Goal: Find specific page/section: Find specific page/section

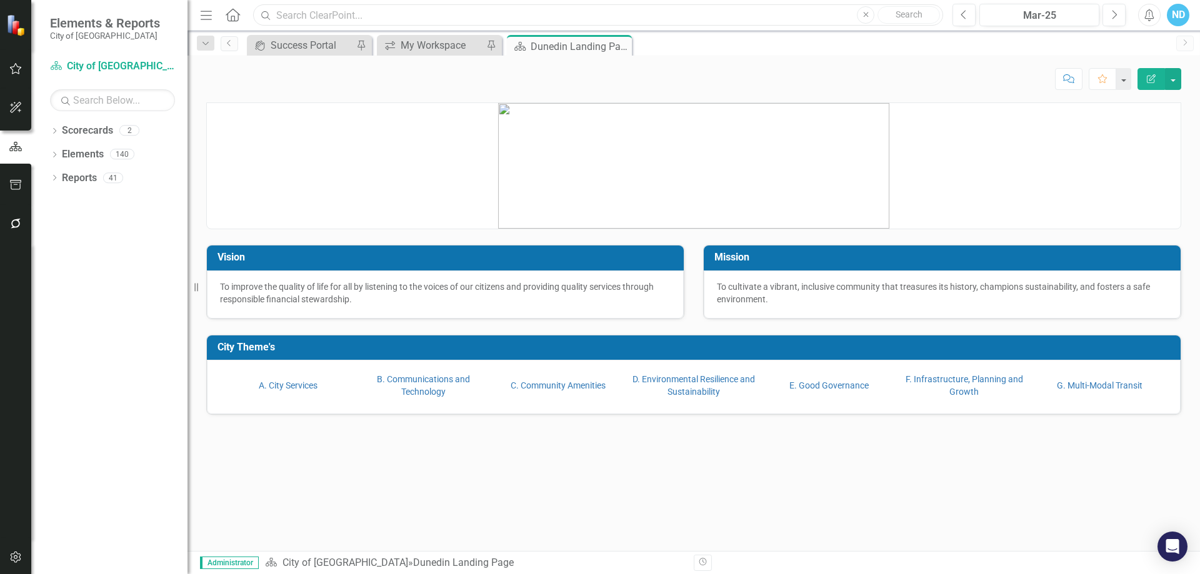
click at [288, 14] on input "text" at bounding box center [598, 15] width 690 height 22
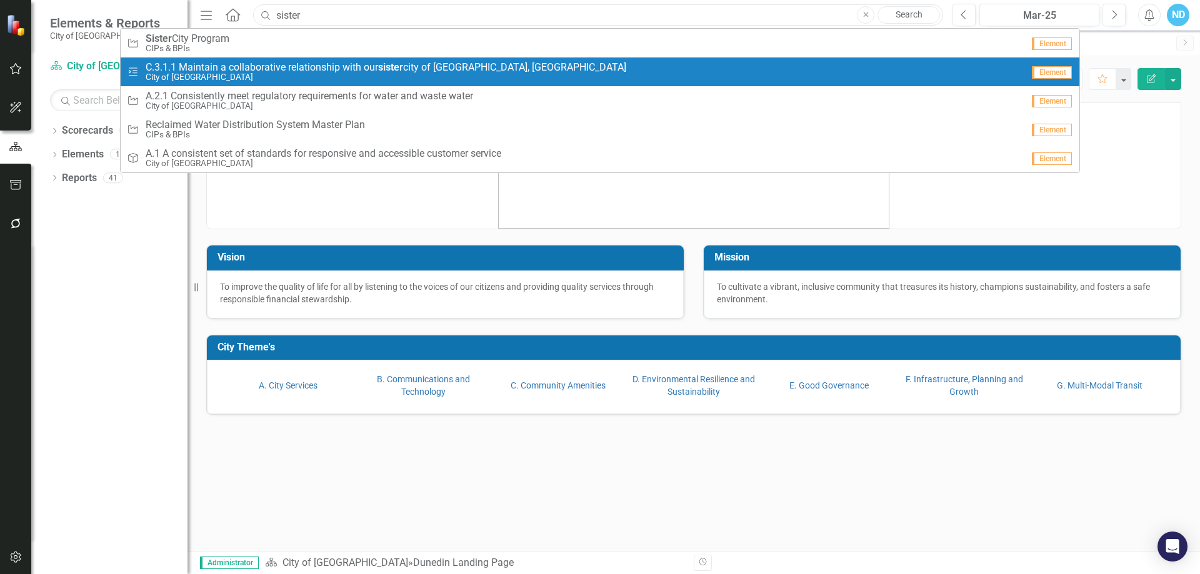
type input "sister"
click at [313, 69] on span "C.3.1.1 Maintain a collaborative relationship with our sister city of [GEOGRAPH…" at bounding box center [386, 67] width 481 height 11
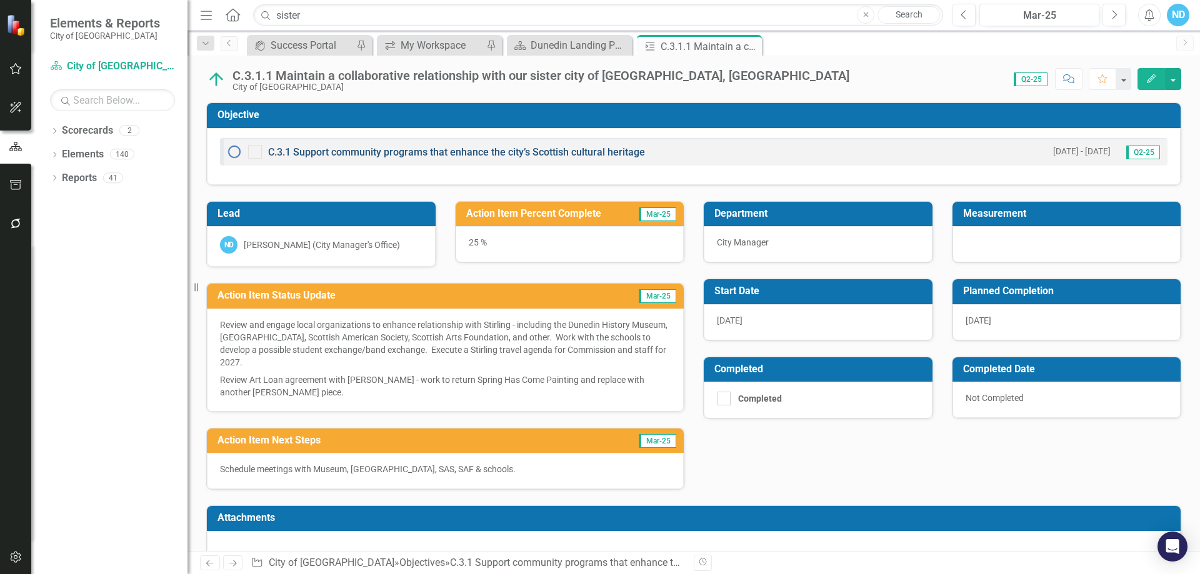
click at [389, 149] on link "C.3.1 Support community programs that enhance the city’s Scottish cultural heri…" at bounding box center [456, 152] width 377 height 12
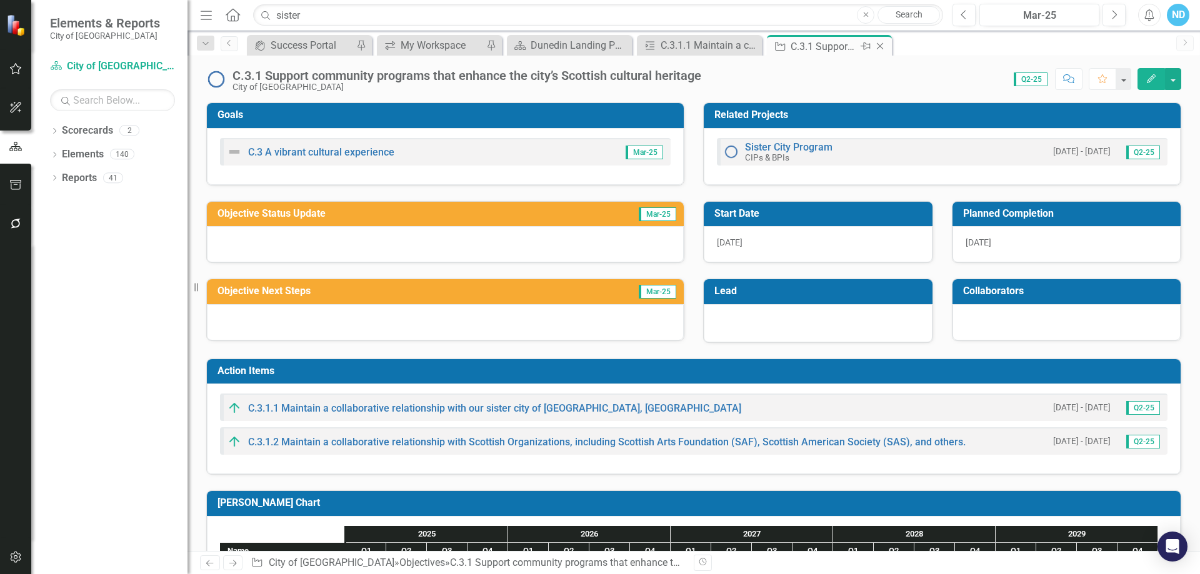
click at [879, 46] on icon "Close" at bounding box center [880, 46] width 13 height 10
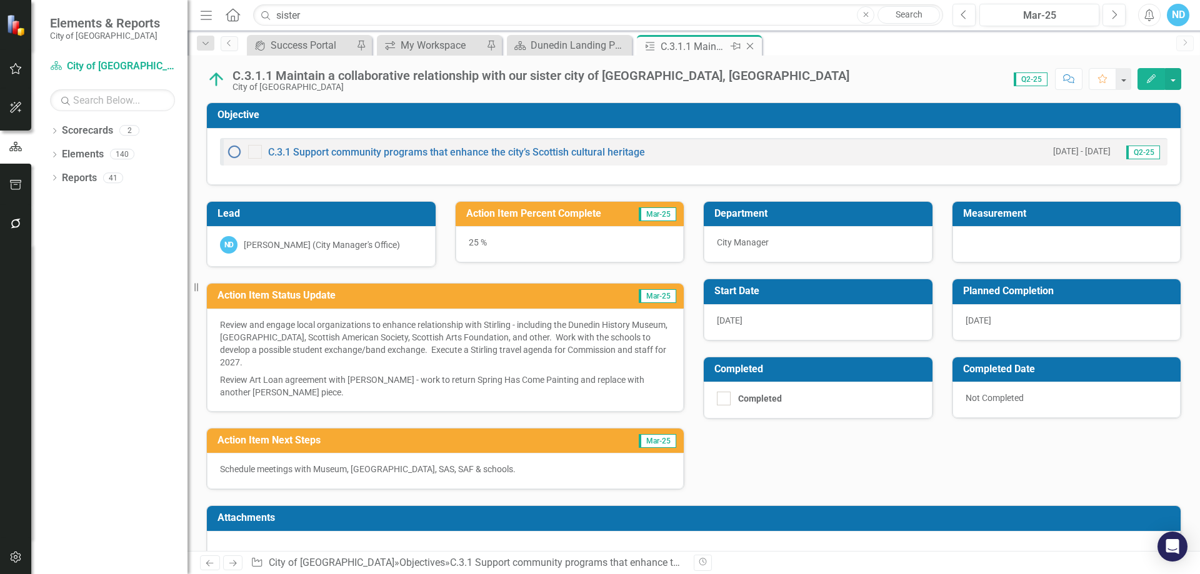
click at [752, 49] on icon "Close" at bounding box center [750, 46] width 13 height 10
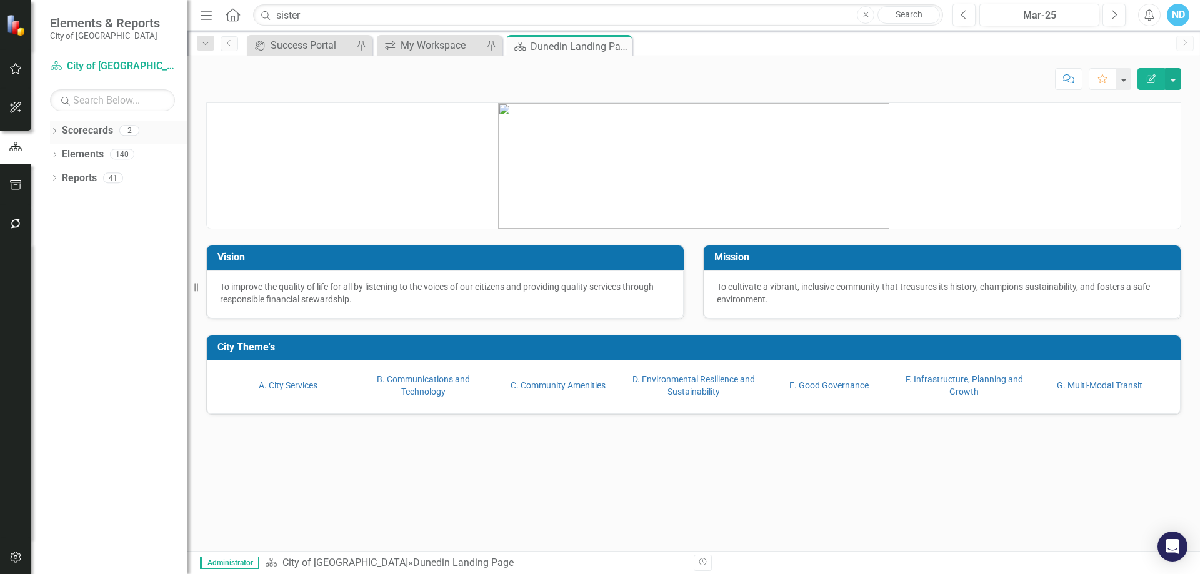
click at [54, 130] on icon "Dropdown" at bounding box center [54, 132] width 9 height 7
click at [79, 155] on link "City of [GEOGRAPHIC_DATA]" at bounding box center [128, 155] width 119 height 14
click at [75, 152] on link "City of [GEOGRAPHIC_DATA]" at bounding box center [128, 155] width 119 height 14
click at [59, 153] on icon "Dropdown" at bounding box center [60, 154] width 9 height 8
click at [89, 176] on link "CIPs & BPIs" at bounding box center [134, 178] width 106 height 14
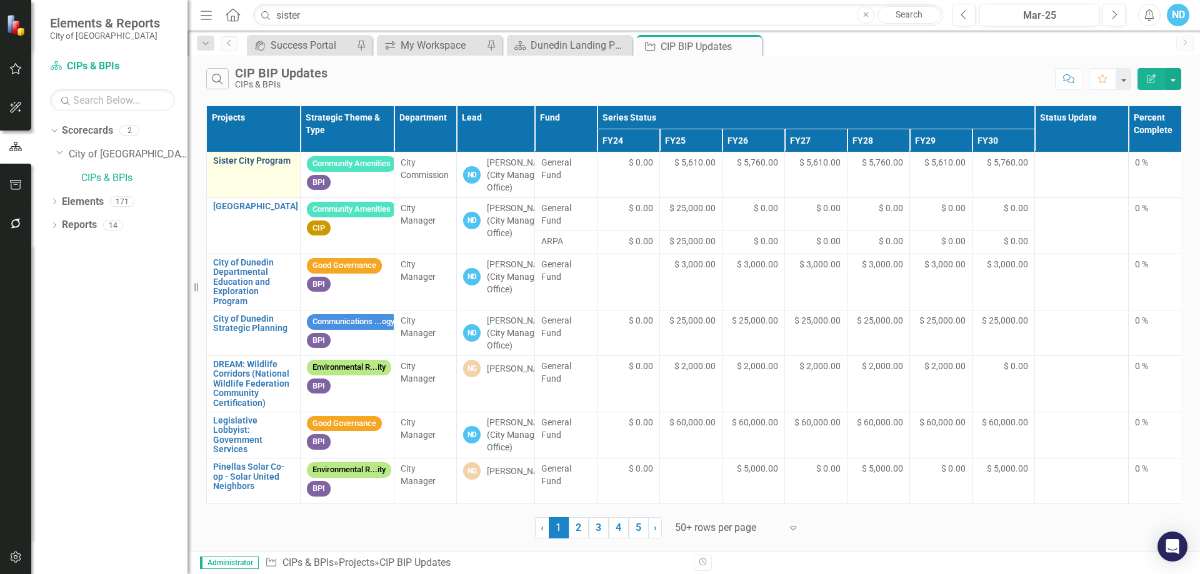
click at [244, 163] on link "Sister City Program" at bounding box center [253, 160] width 81 height 9
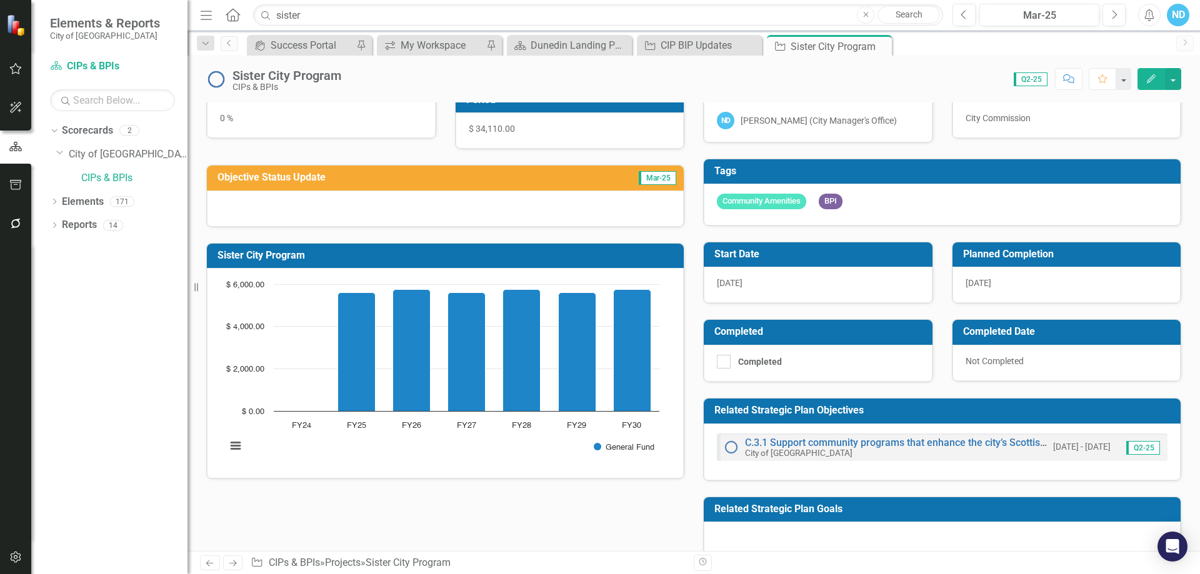
scroll to position [47, 0]
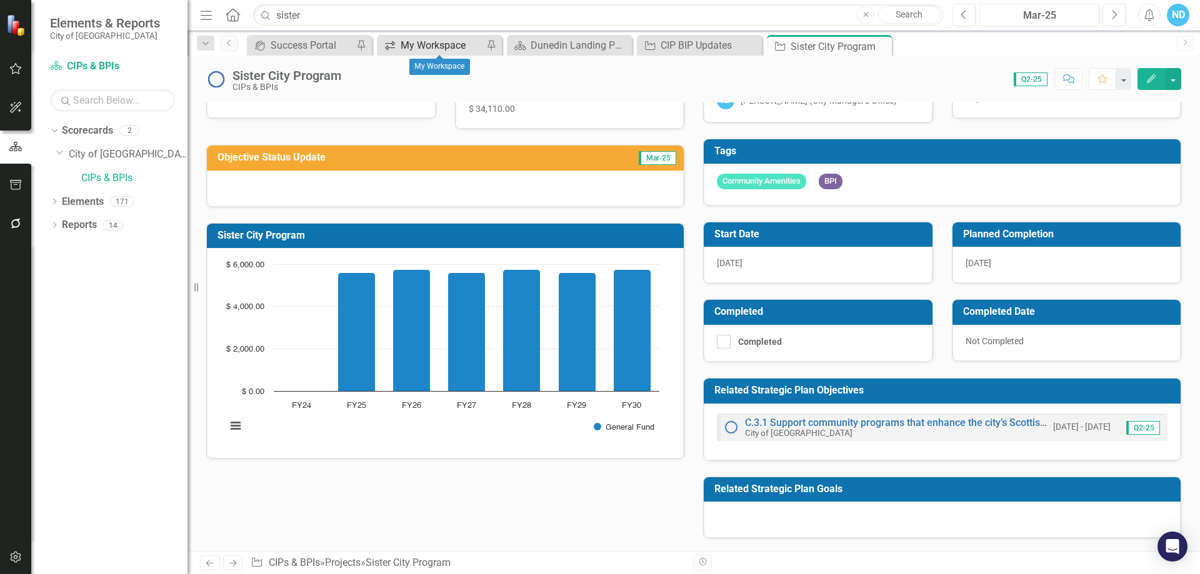
click at [446, 43] on div "My Workspace" at bounding box center [442, 46] width 83 height 16
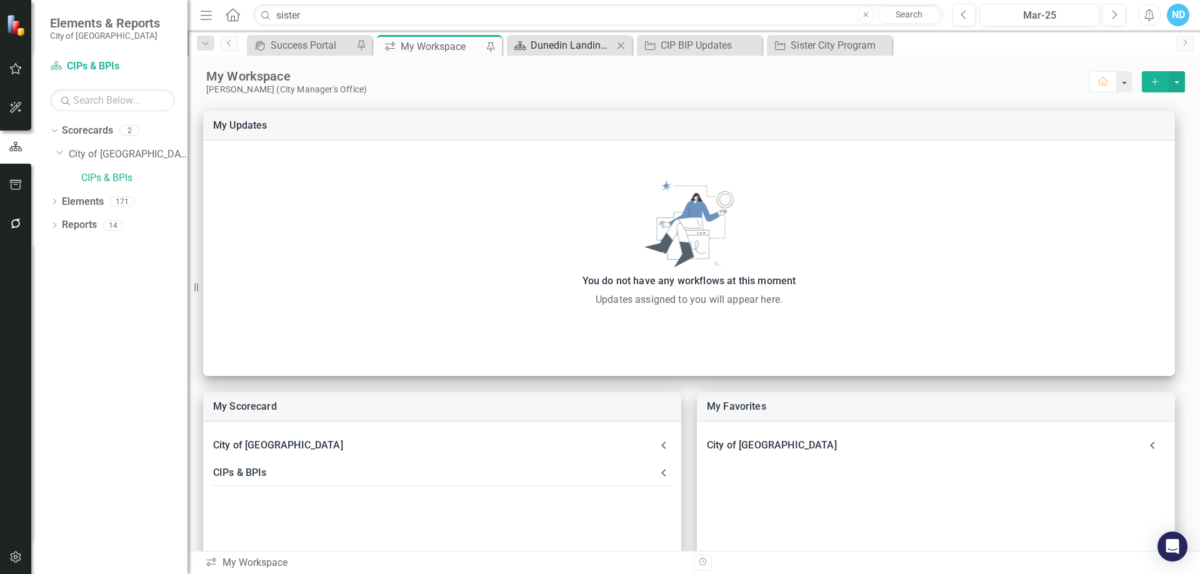
click at [572, 41] on div "Dunedin Landing Page" at bounding box center [572, 46] width 83 height 16
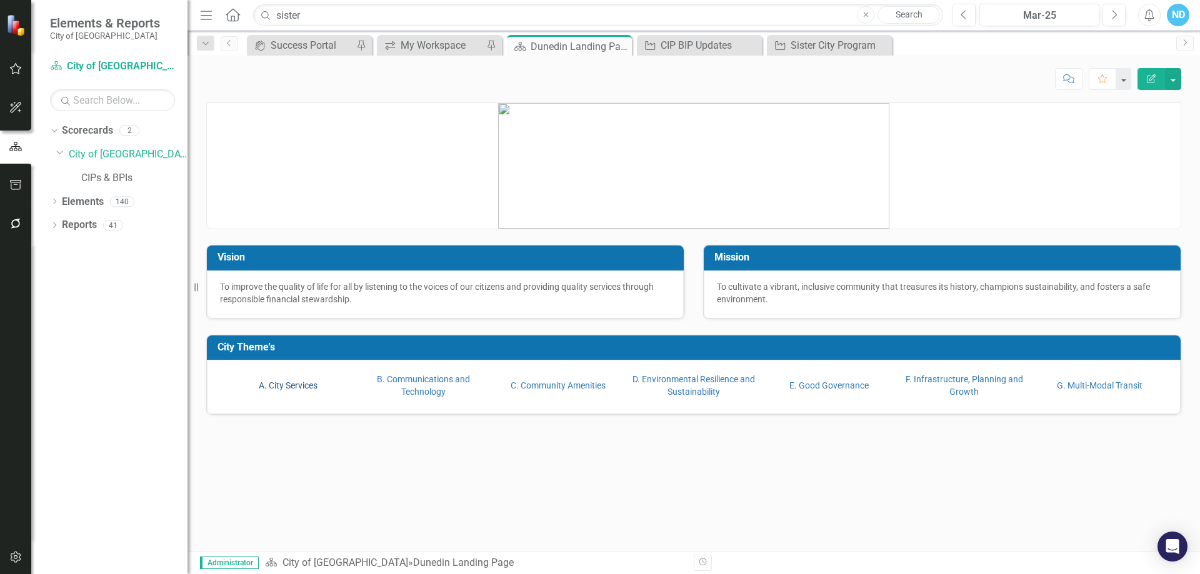
click at [287, 389] on link "A. City Services" at bounding box center [288, 386] width 59 height 10
click at [411, 384] on link "B. Communications and Technology" at bounding box center [423, 385] width 93 height 23
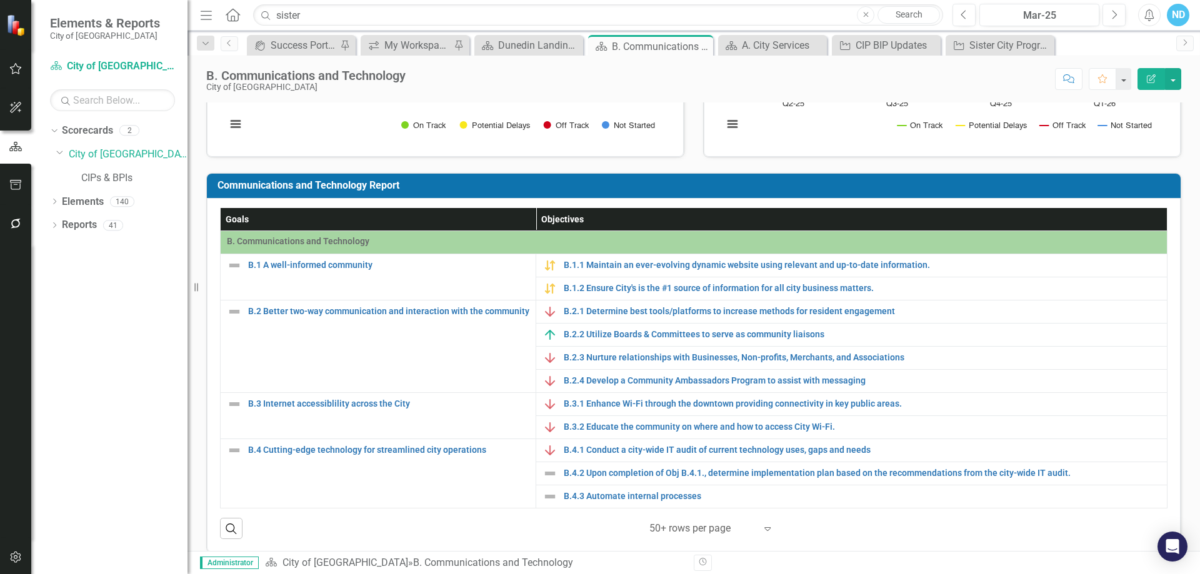
scroll to position [196, 0]
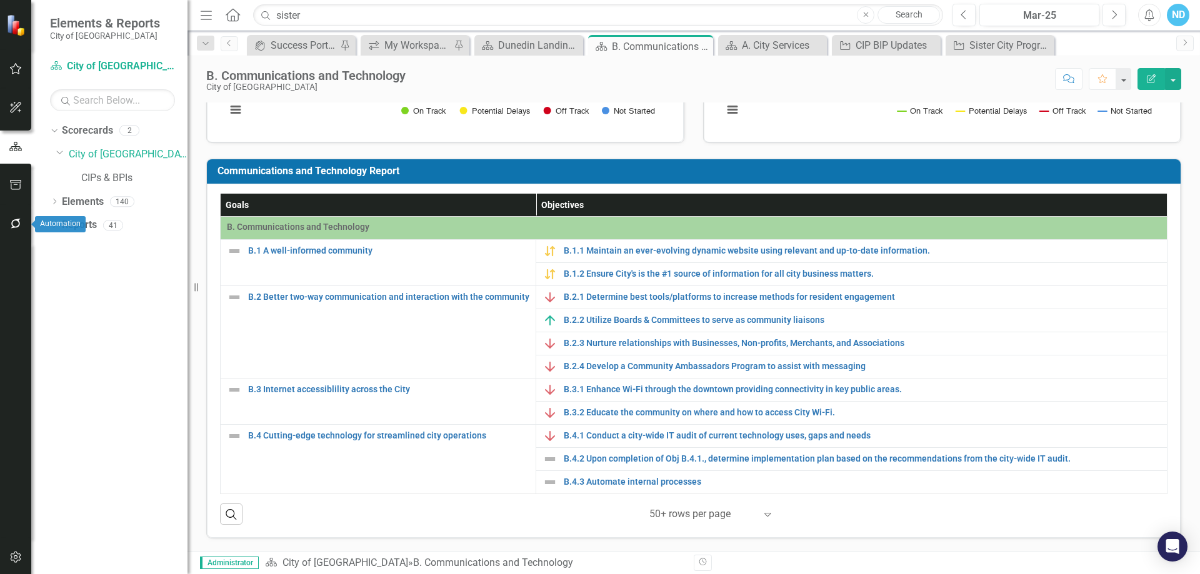
click at [11, 226] on icon "button" at bounding box center [15, 224] width 13 height 10
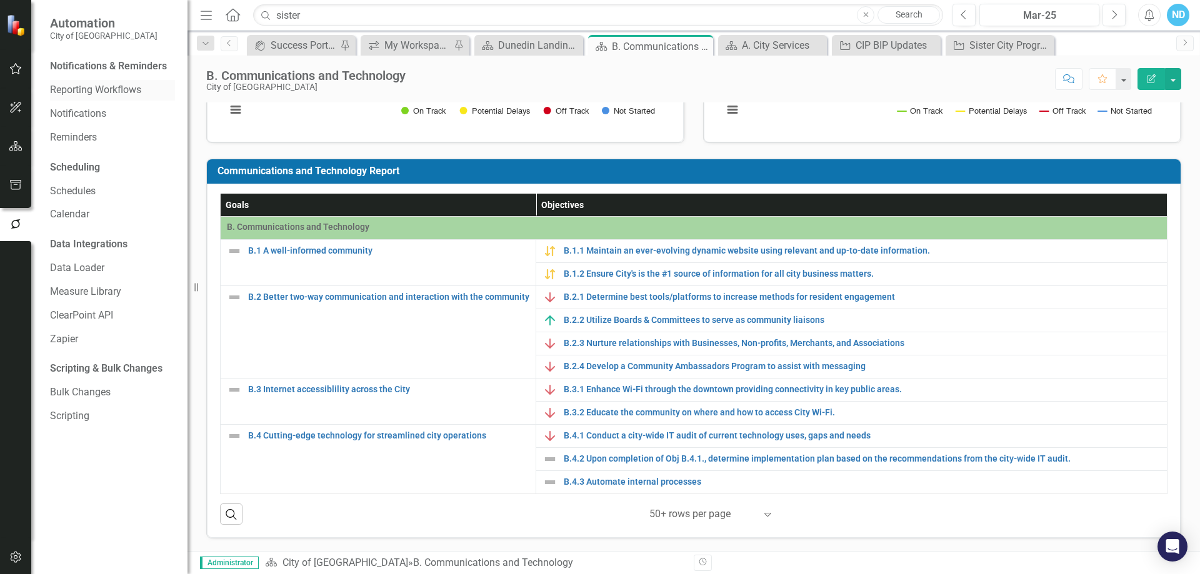
click at [86, 90] on link "Reporting Workflows" at bounding box center [112, 90] width 125 height 14
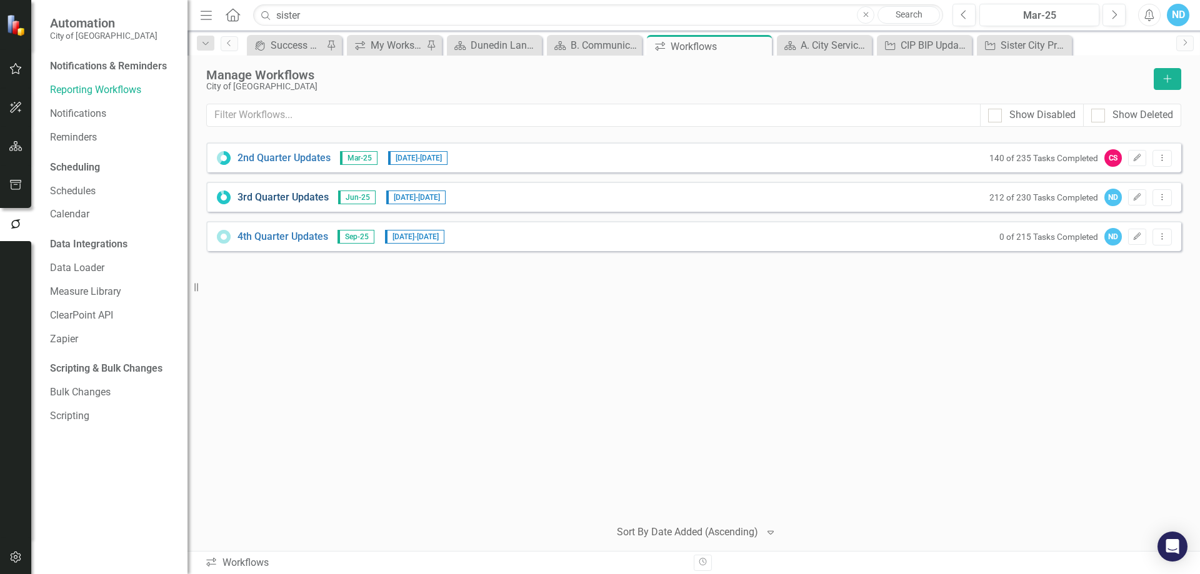
click at [268, 192] on link "3rd Quarter Updates" at bounding box center [283, 198] width 91 height 14
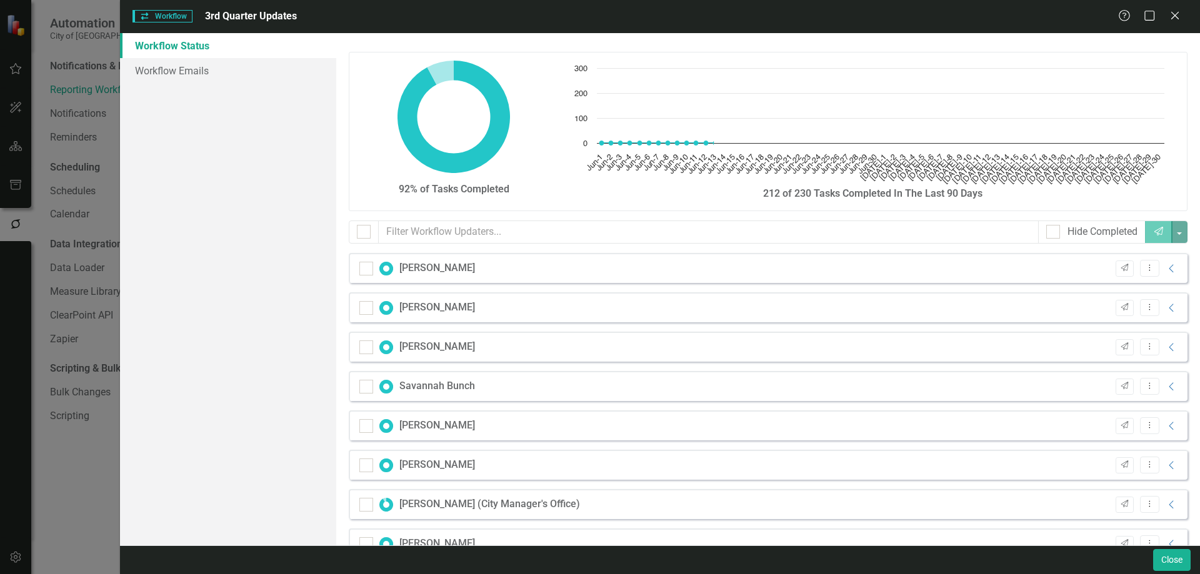
checkbox input "false"
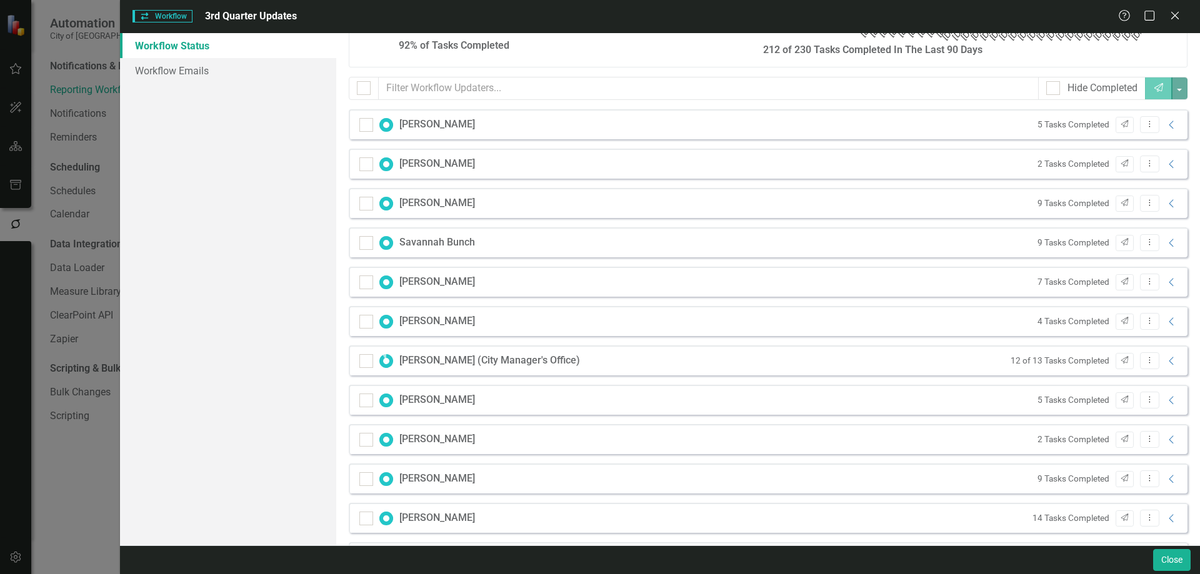
scroll to position [250, 0]
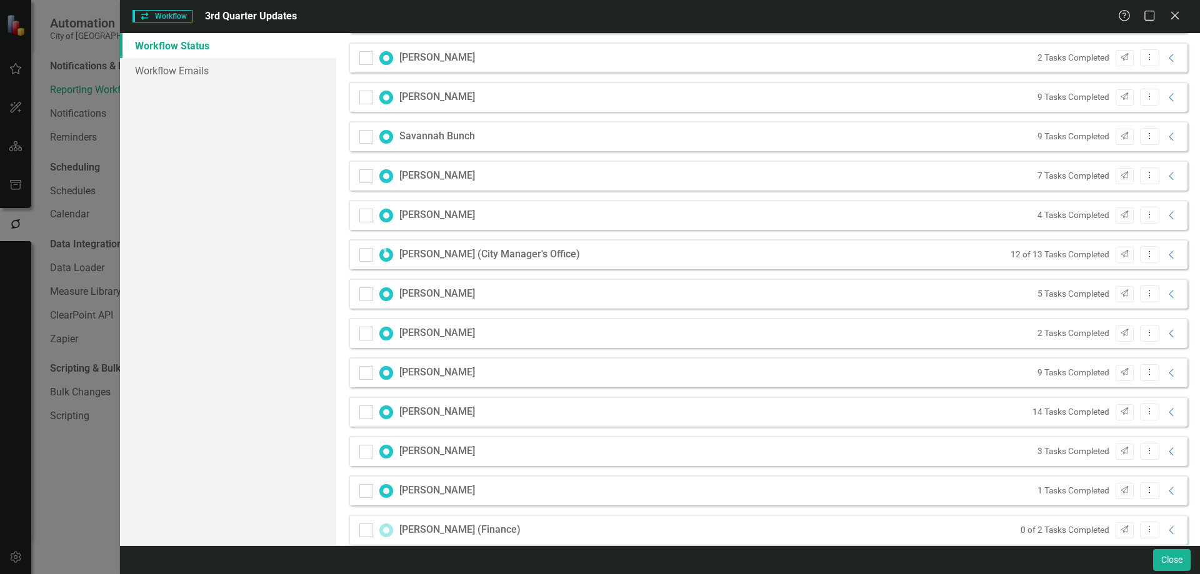
click at [423, 412] on div "[PERSON_NAME]" at bounding box center [437, 412] width 76 height 14
click at [1169, 413] on icon at bounding box center [1171, 412] width 4 height 8
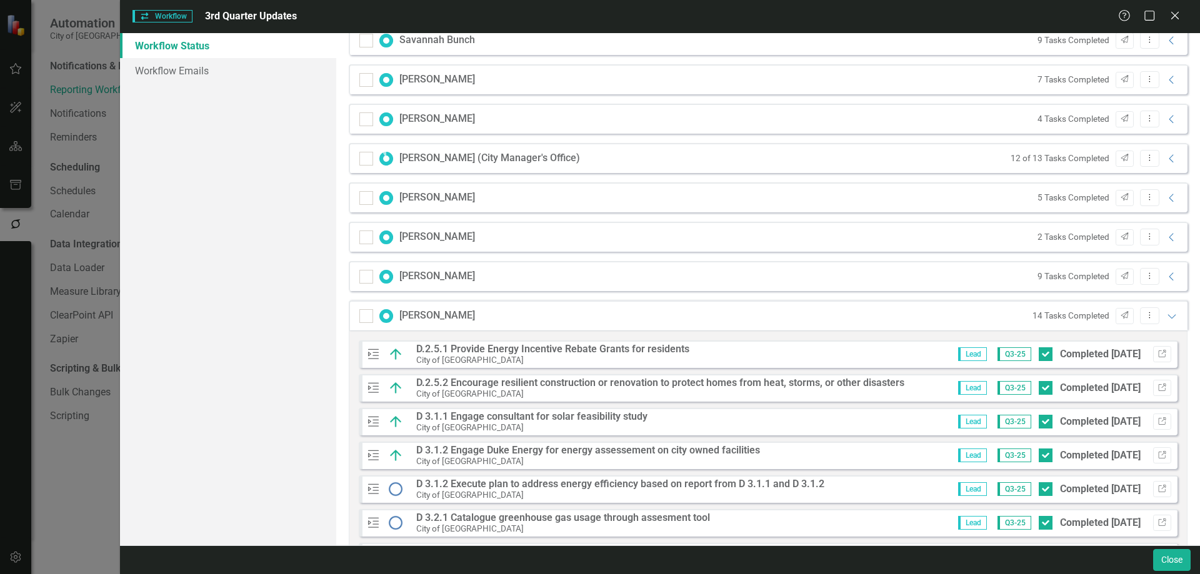
scroll to position [375, 0]
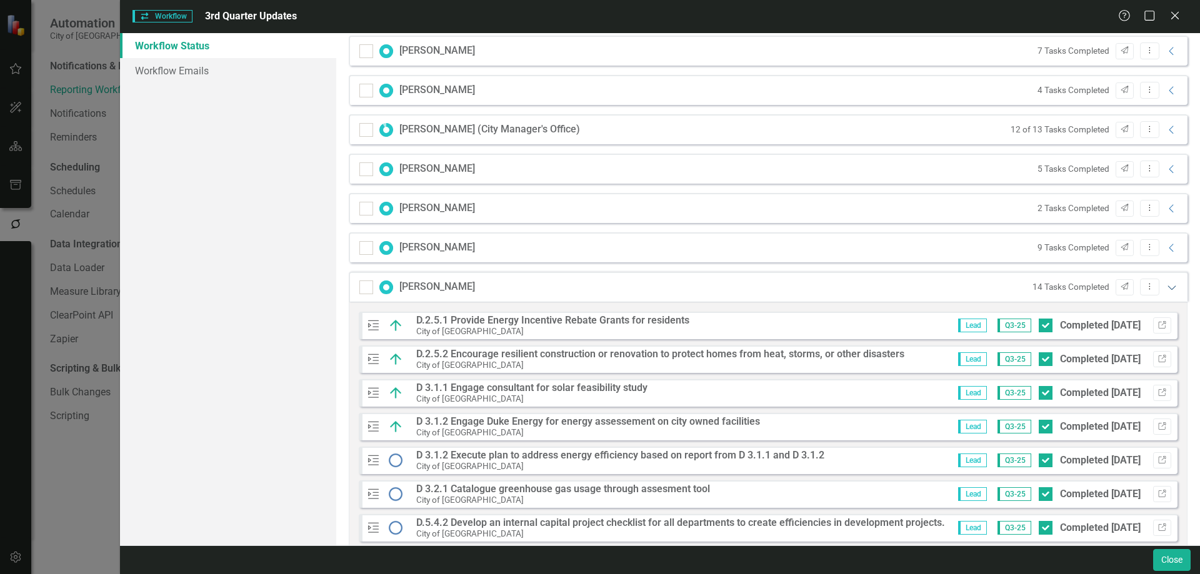
click at [1166, 290] on icon "Expanded" at bounding box center [1172, 288] width 13 height 10
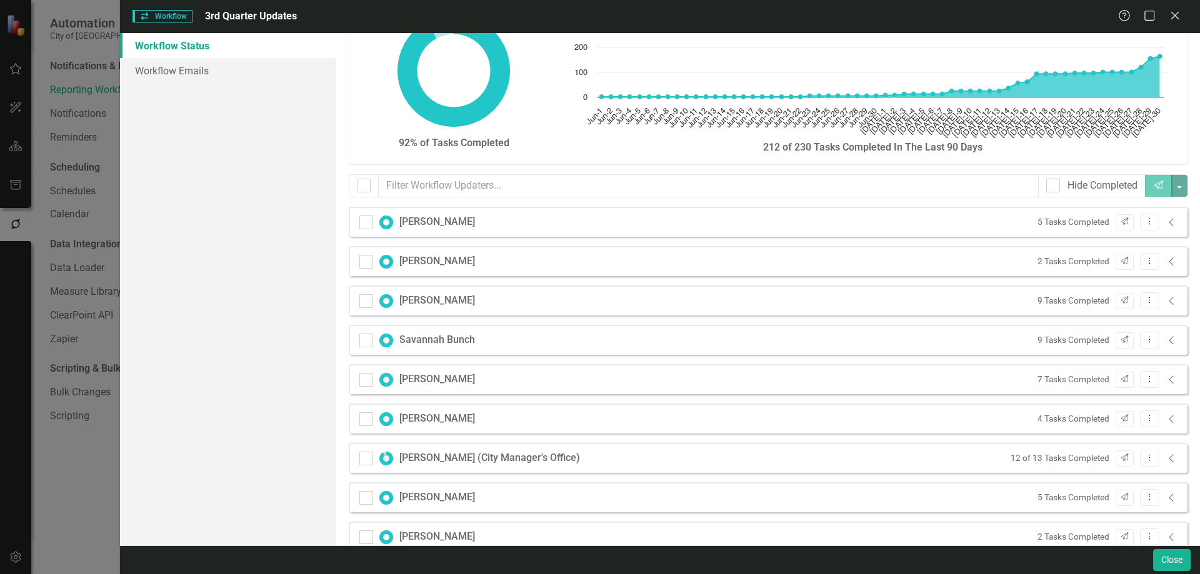
scroll to position [0, 0]
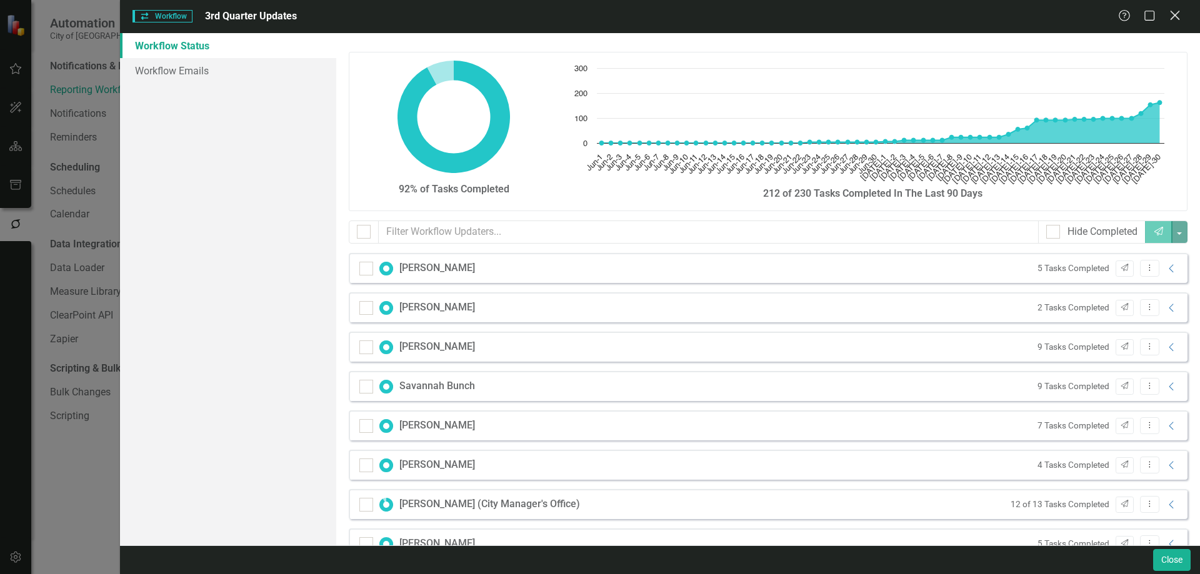
click at [1173, 15] on icon "Close" at bounding box center [1175, 15] width 16 height 12
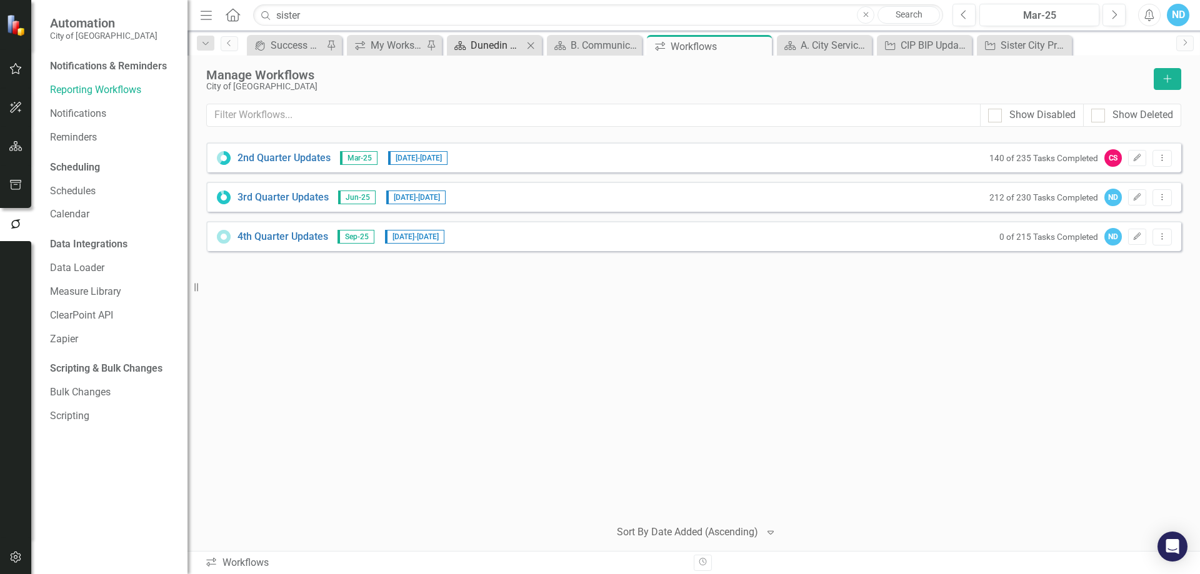
click at [496, 47] on div "Dunedin Landing Page" at bounding box center [497, 46] width 53 height 16
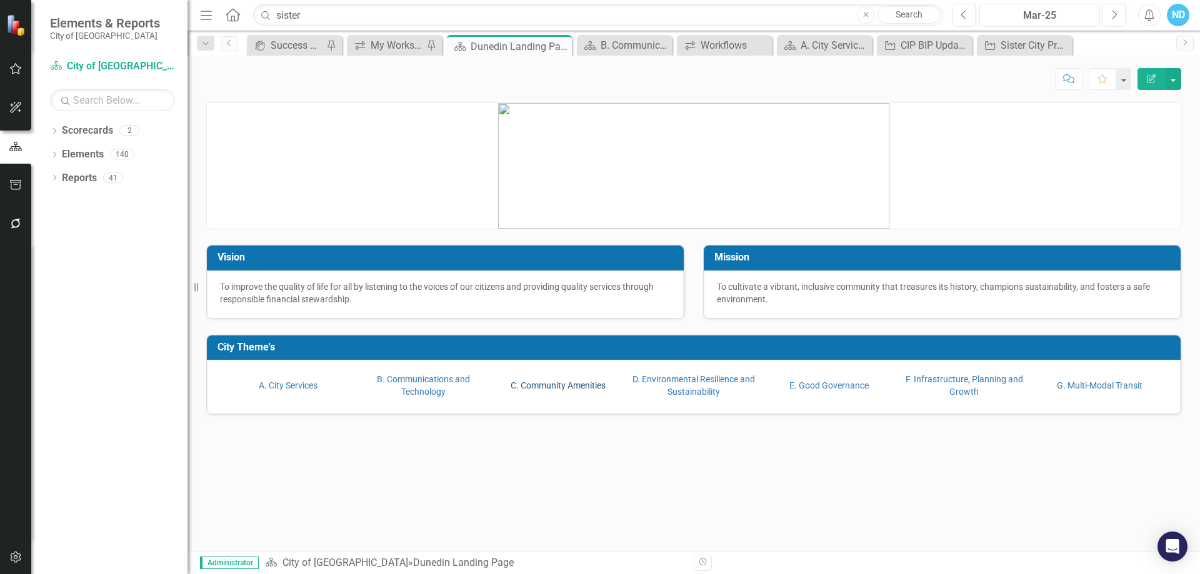
click at [554, 389] on link "C. Community Amenities" at bounding box center [558, 386] width 95 height 10
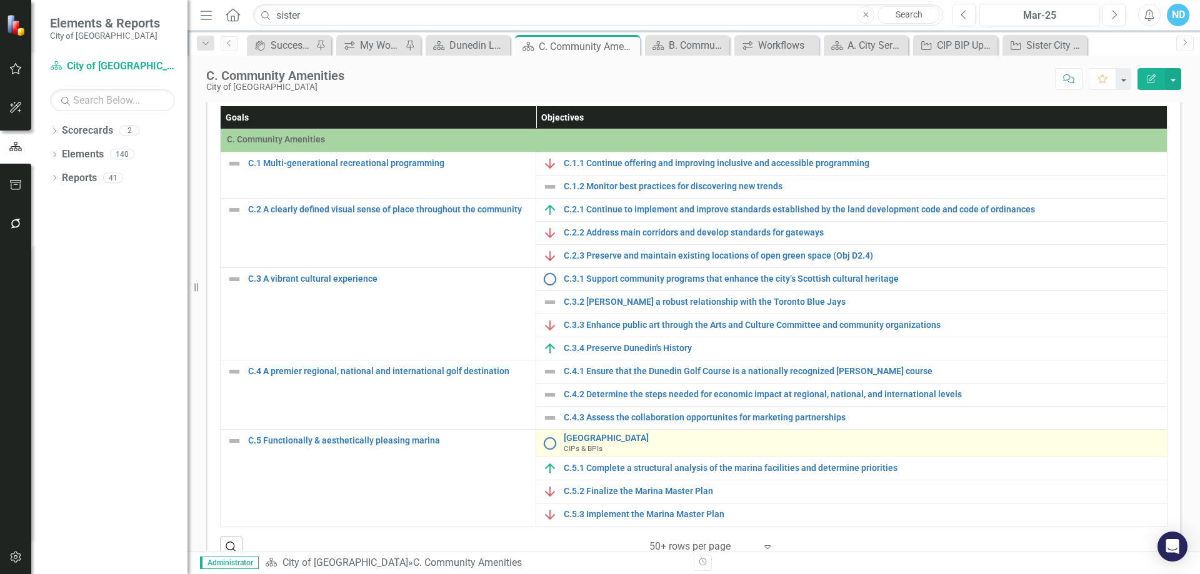
scroll to position [254, 0]
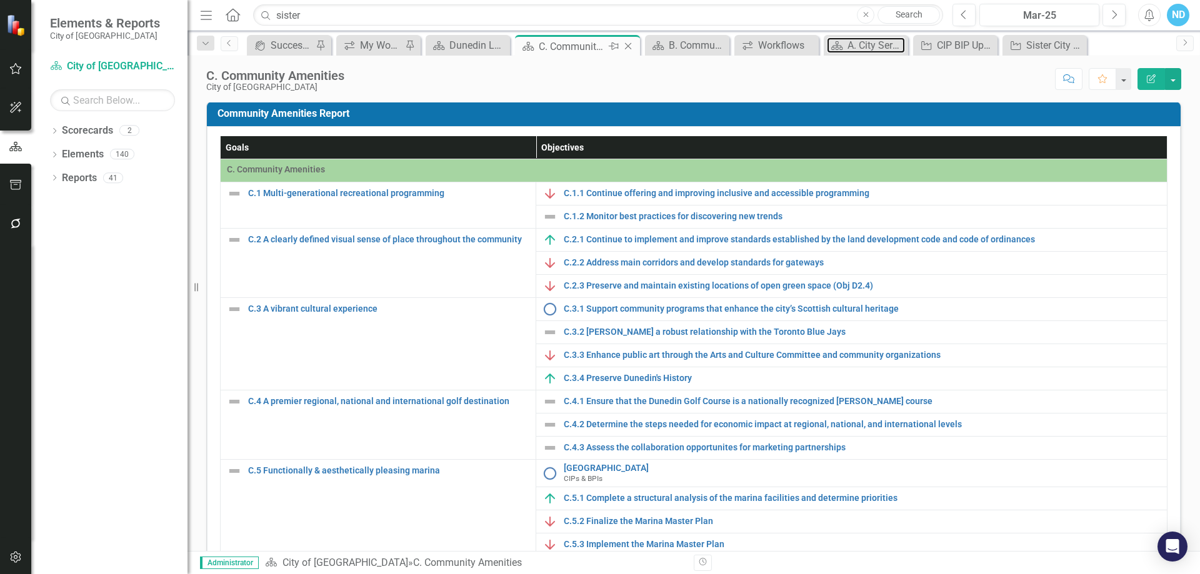
drag, startPoint x: 871, startPoint y: 44, endPoint x: 516, endPoint y: 46, distance: 354.5
click at [516, 46] on div "icon.portal Success Portal Pin icon.workspace My Workspace Pin Scorecard Dunedi…" at bounding box center [707, 45] width 926 height 20
drag, startPoint x: 861, startPoint y: 45, endPoint x: 519, endPoint y: 39, distance: 342.6
click at [519, 39] on div "icon.portal Success Portal Pin icon.workspace My Workspace Pin Scorecard Dunedi…" at bounding box center [707, 45] width 926 height 20
click at [1080, 42] on icon "Close" at bounding box center [1076, 46] width 13 height 10
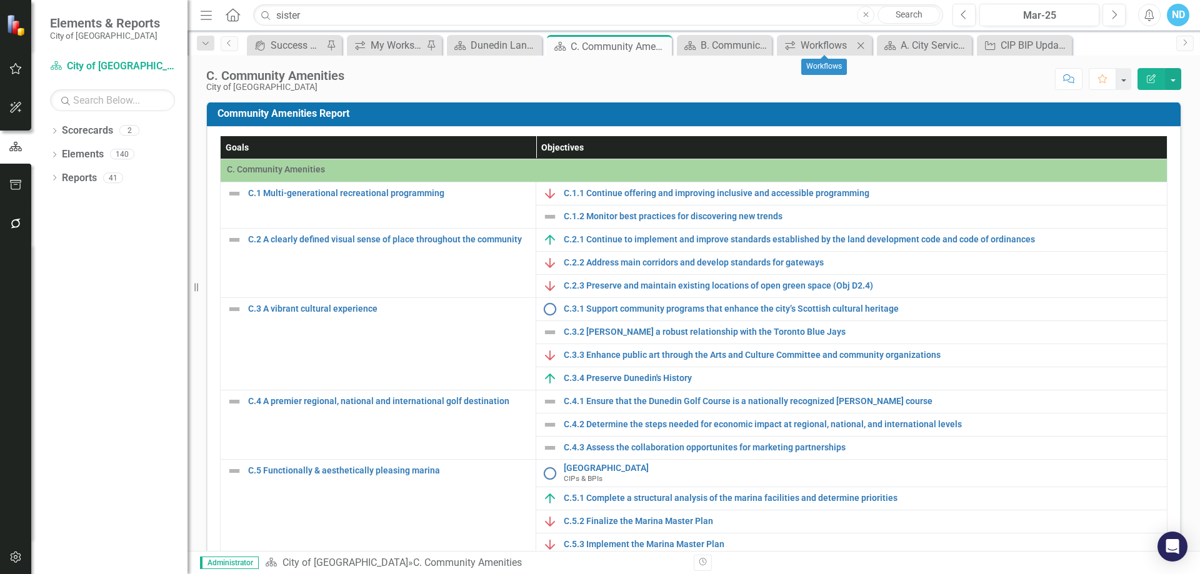
click at [858, 44] on icon "Close" at bounding box center [861, 46] width 13 height 10
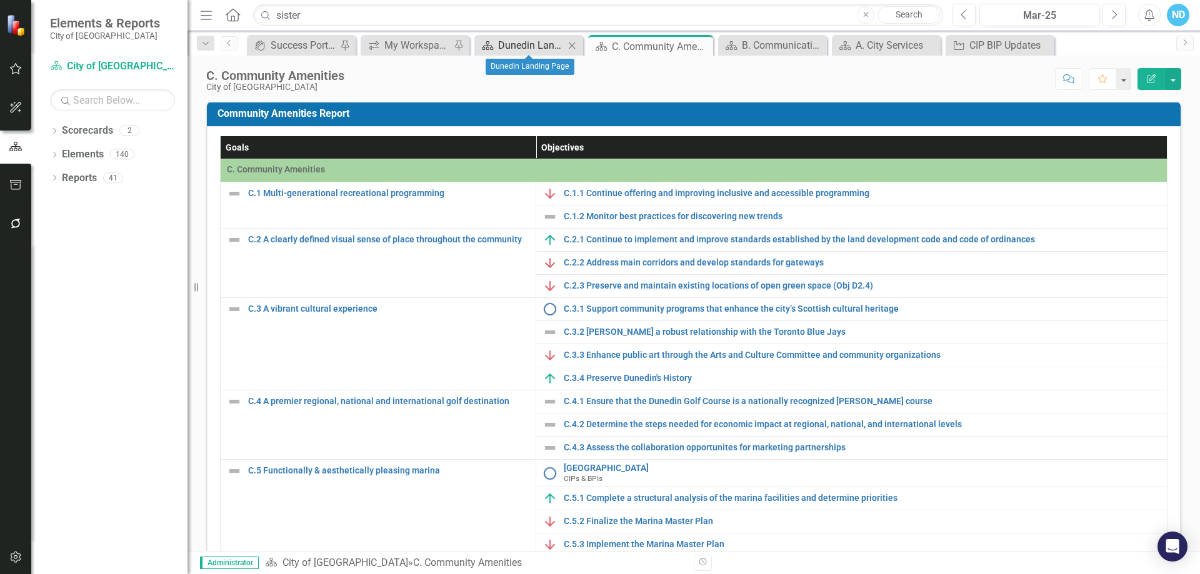
click at [539, 41] on div "Dunedin Landing Page" at bounding box center [531, 46] width 66 height 16
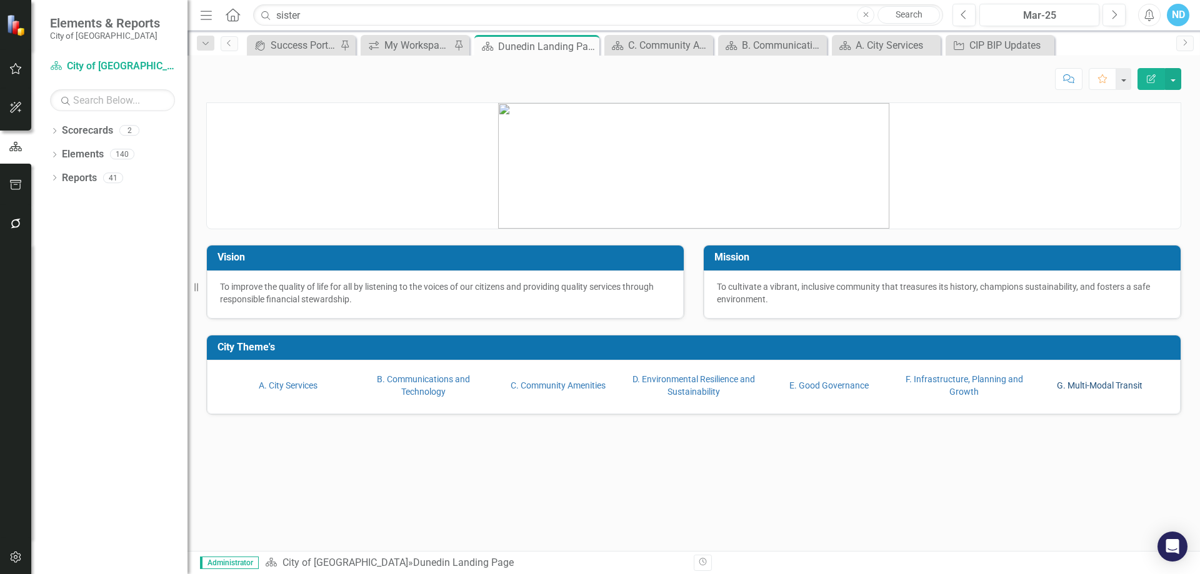
click at [1126, 384] on link "G. Multi-Modal Transit" at bounding box center [1100, 386] width 86 height 10
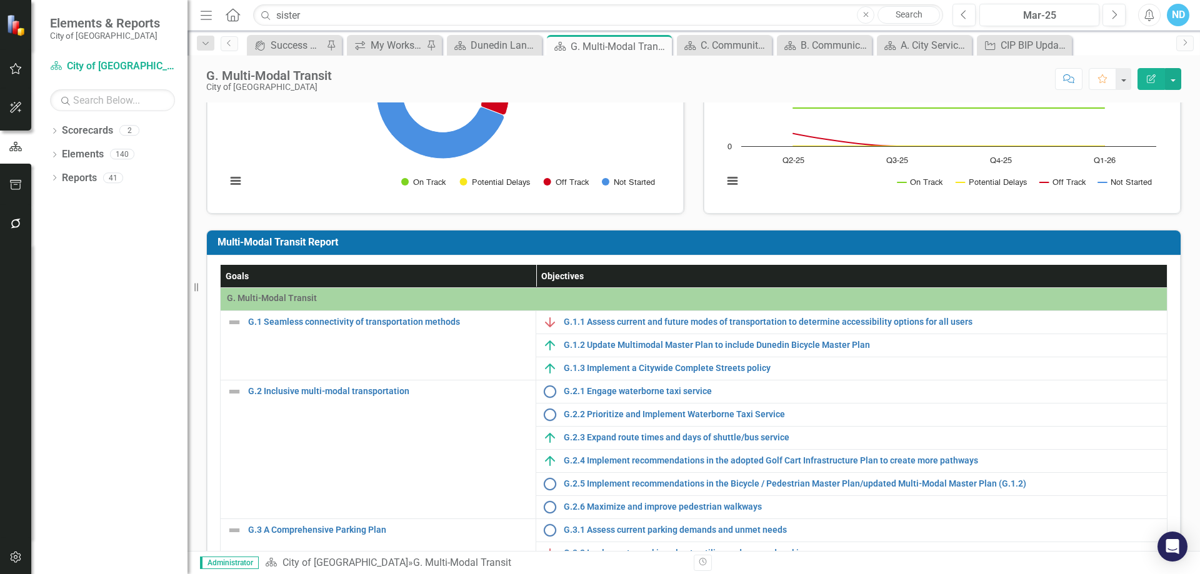
scroll to position [63, 0]
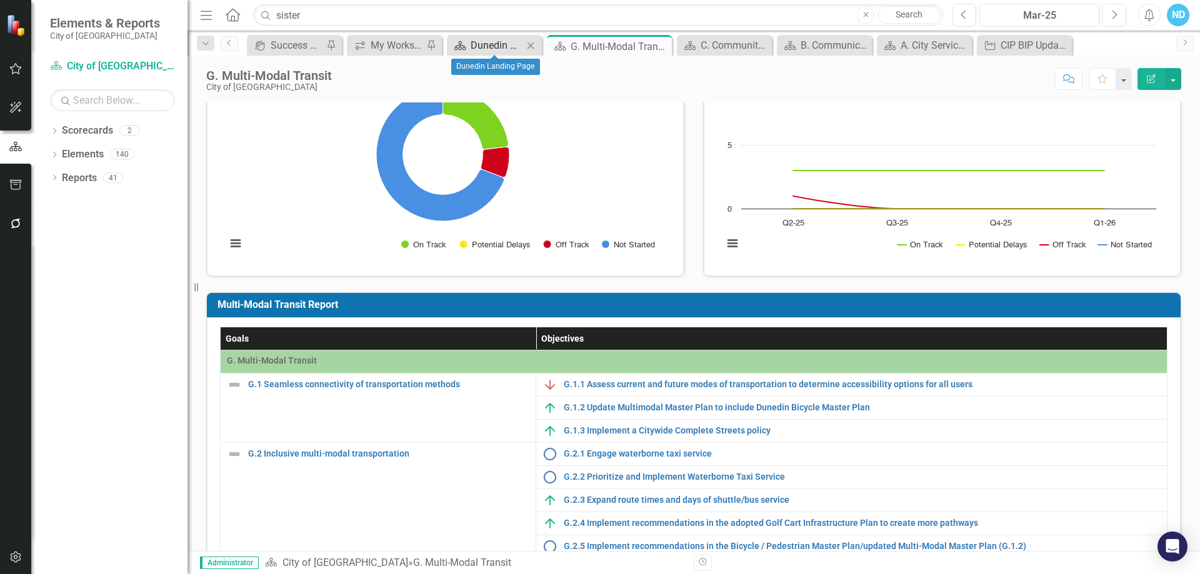
click at [472, 44] on div "Dunedin Landing Page" at bounding box center [497, 46] width 53 height 16
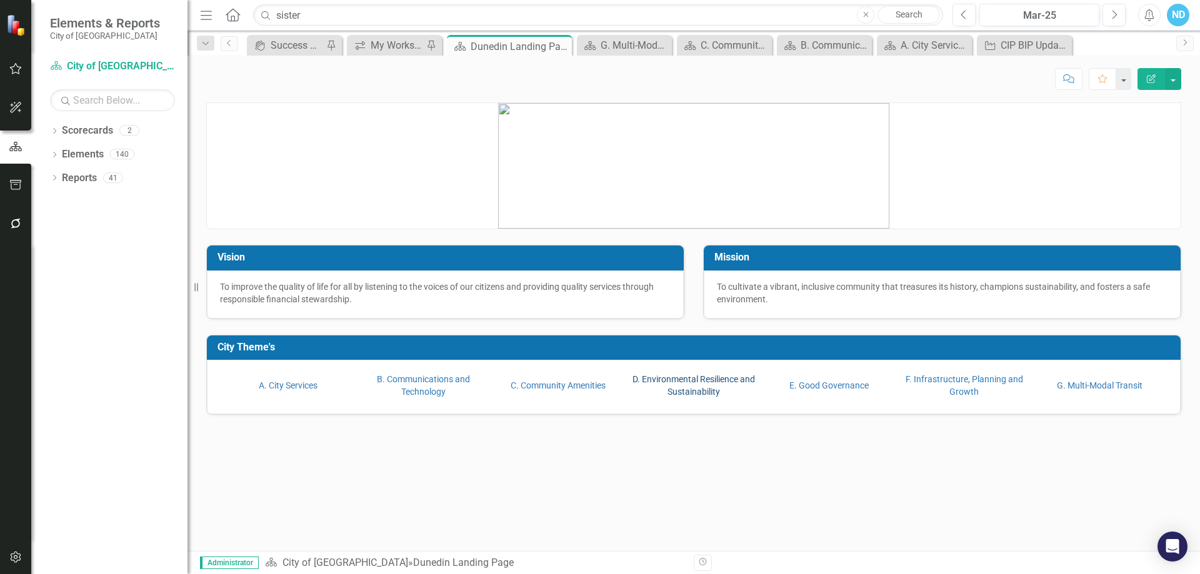
click at [701, 393] on link "D. Environmental Resilience and Sustainability" at bounding box center [694, 385] width 123 height 23
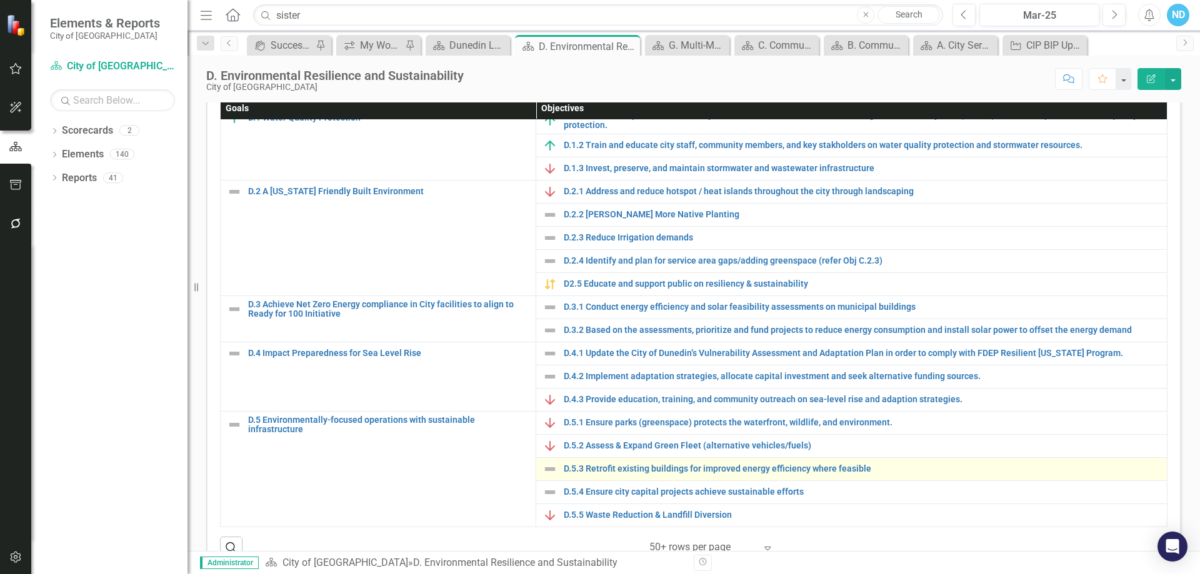
scroll to position [313, 0]
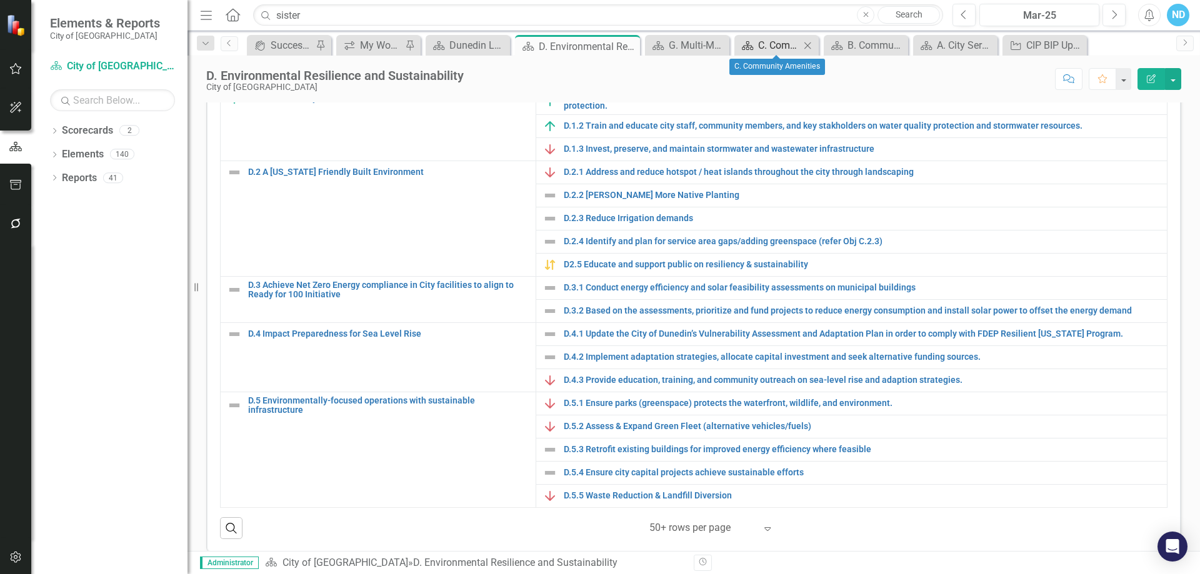
click at [779, 48] on div "C. Community Amenities" at bounding box center [779, 46] width 42 height 16
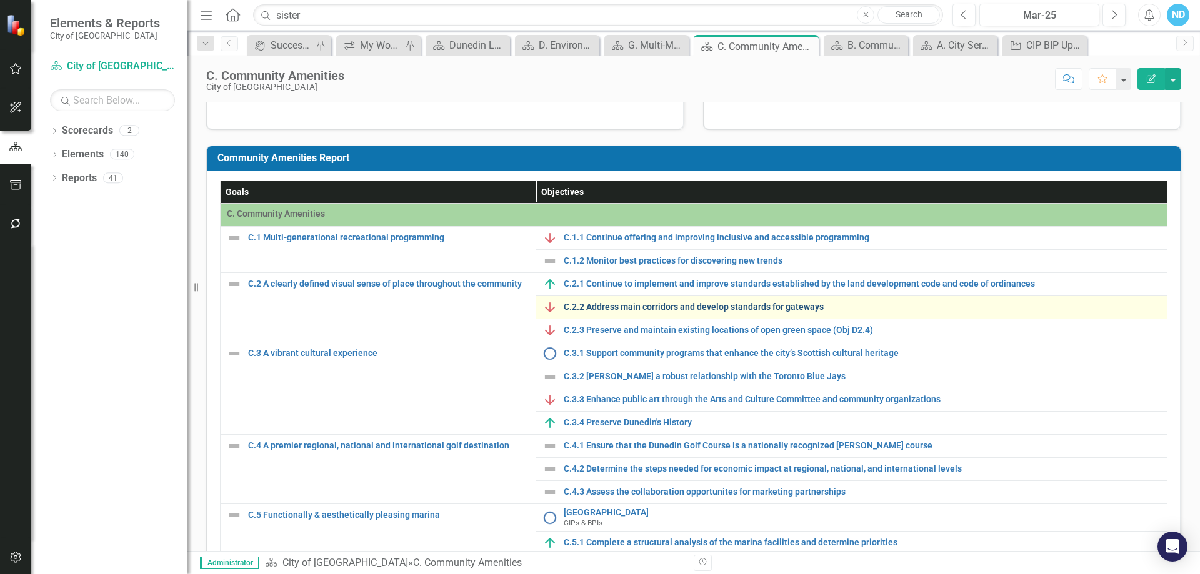
scroll to position [188, 0]
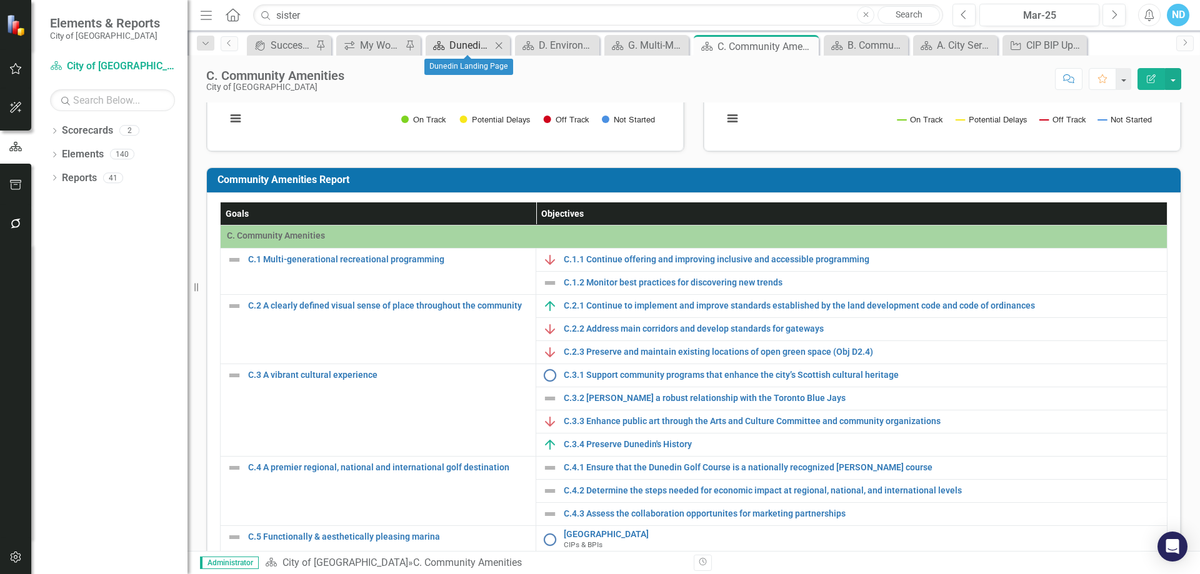
click at [448, 48] on link "Scorecard Dunedin Landing Page" at bounding box center [460, 46] width 63 height 16
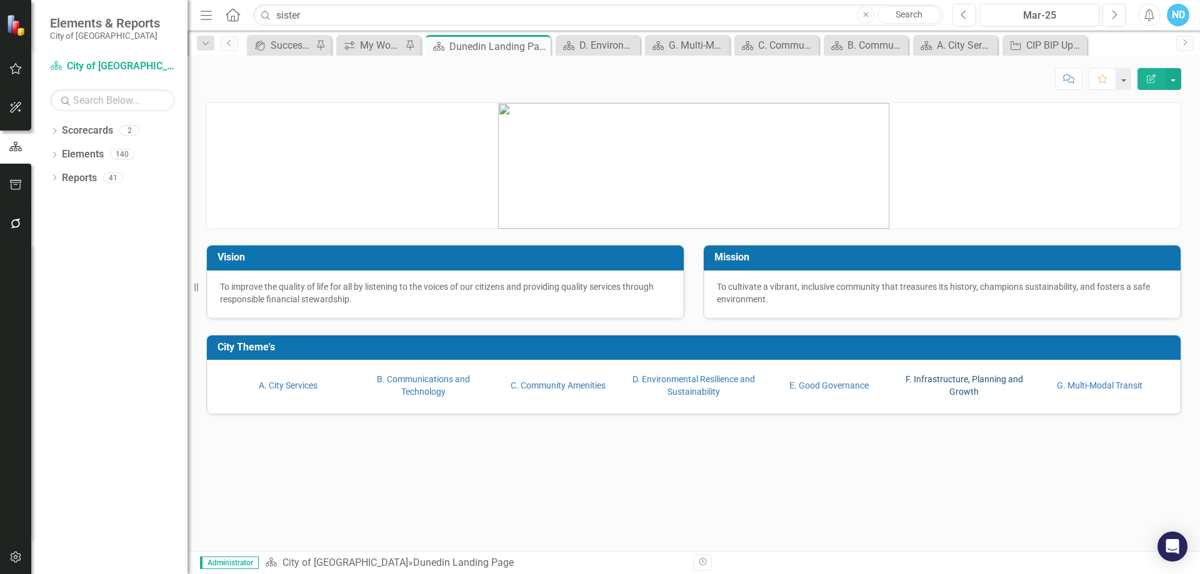
click at [965, 391] on link "F. Infrastructure, Planning and Growth" at bounding box center [965, 385] width 118 height 23
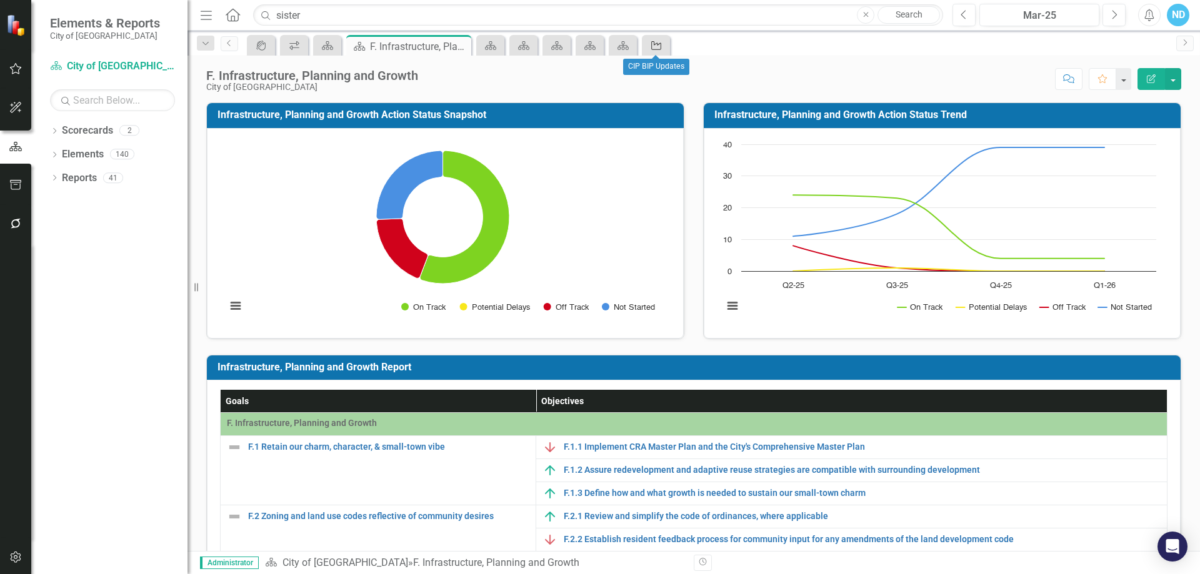
click at [654, 42] on icon "Objective" at bounding box center [656, 46] width 13 height 10
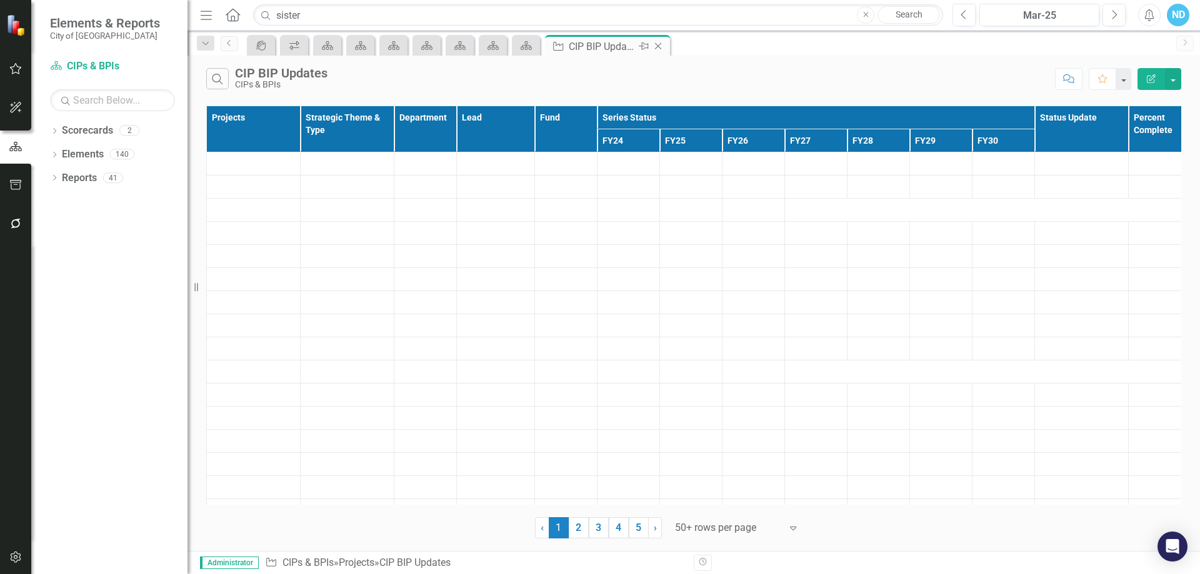
click at [660, 46] on icon "Close" at bounding box center [658, 46] width 13 height 10
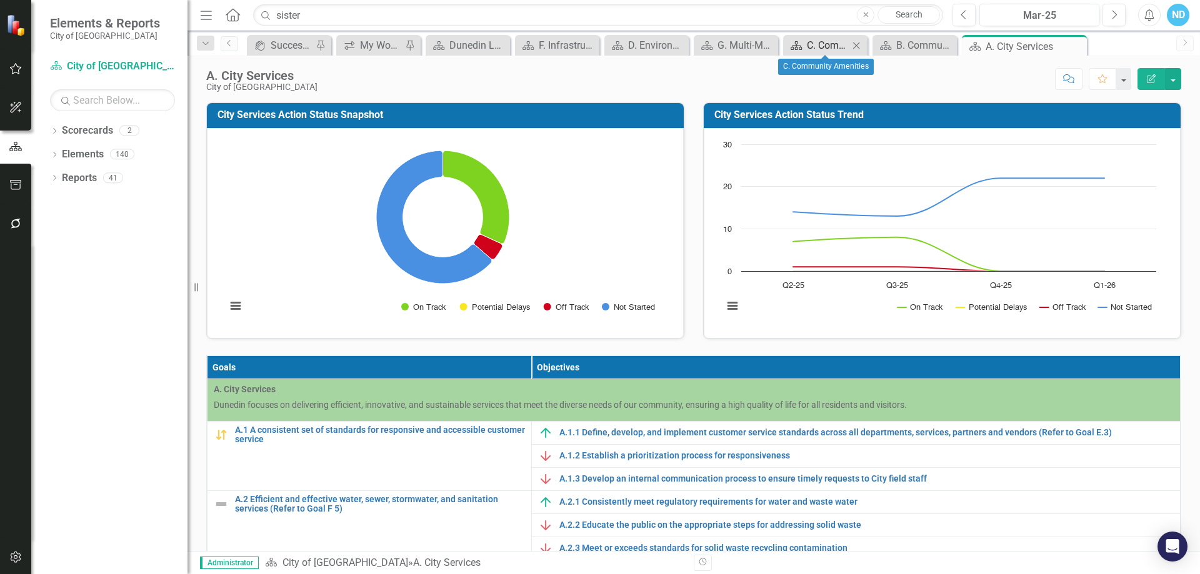
click at [815, 50] on div "C. Community Amenities" at bounding box center [828, 46] width 42 height 16
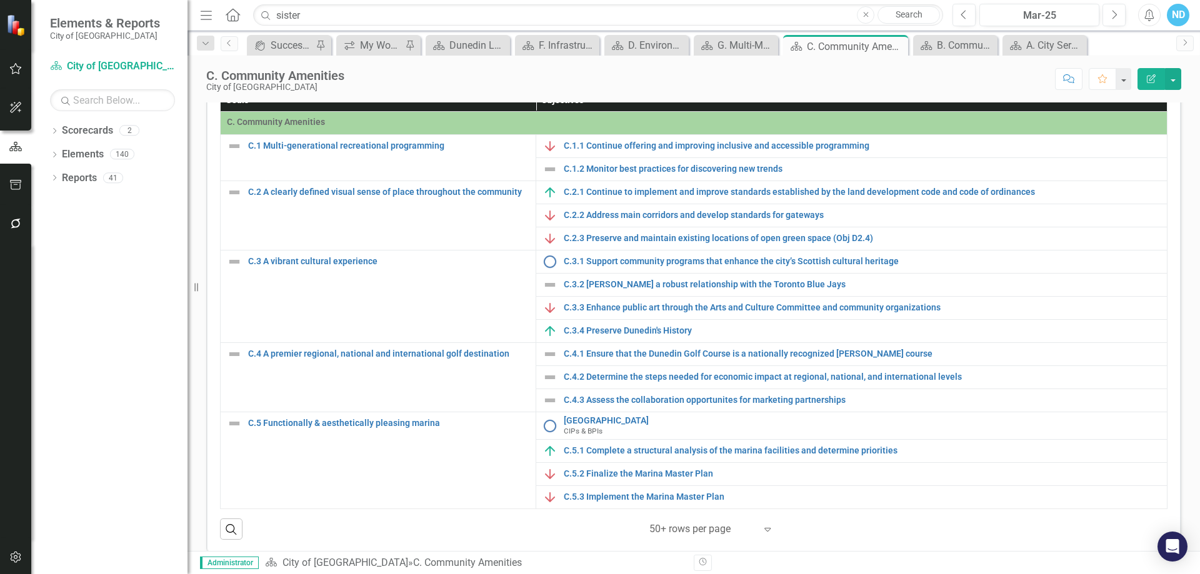
scroll to position [313, 0]
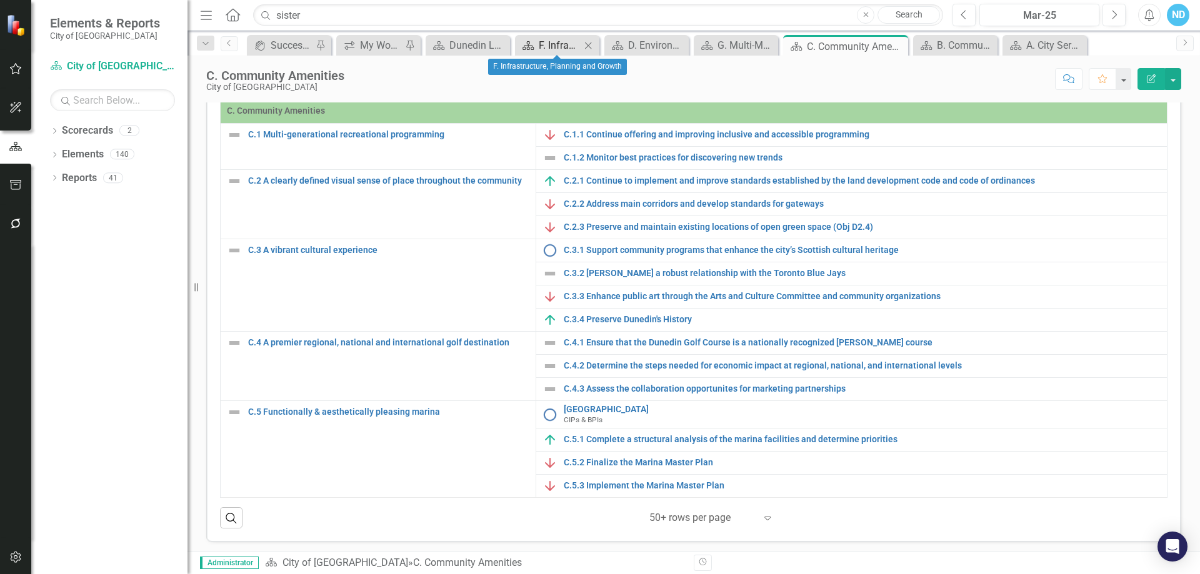
click at [542, 44] on div "F. Infrastructure, Planning and Growth" at bounding box center [560, 46] width 42 height 16
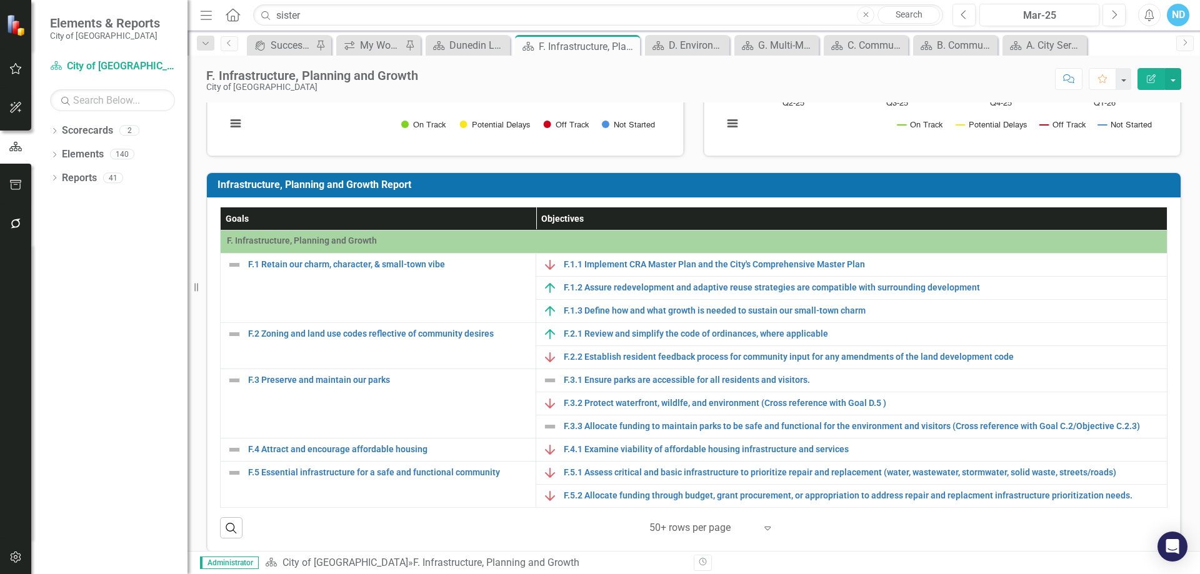
scroll to position [188, 0]
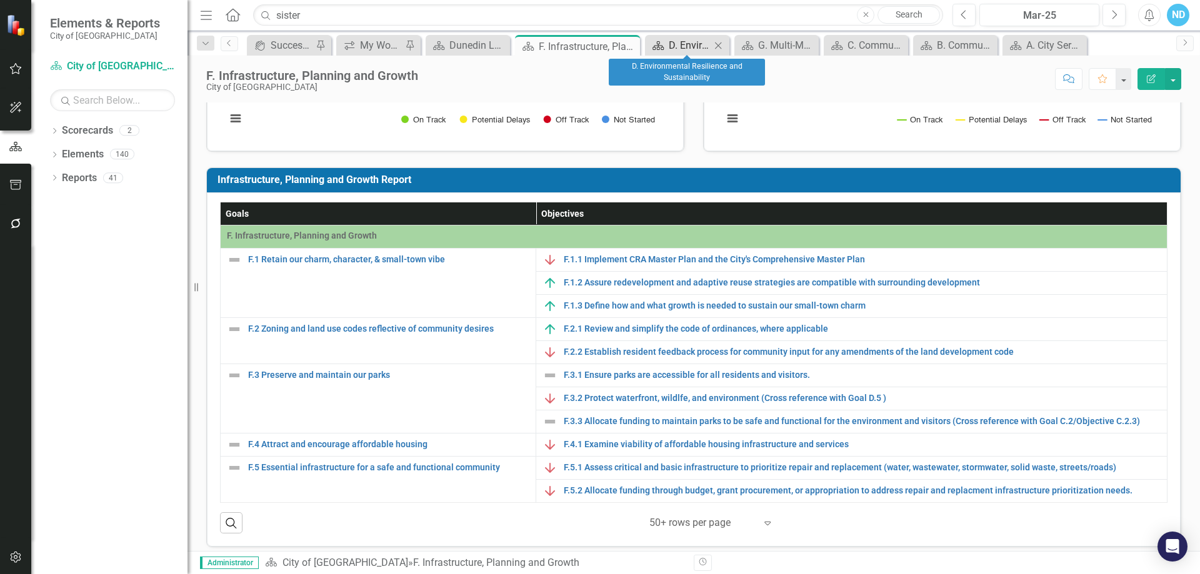
click at [668, 44] on link "Scorecard D. Environmental Resilience and Sustainability" at bounding box center [679, 46] width 63 height 16
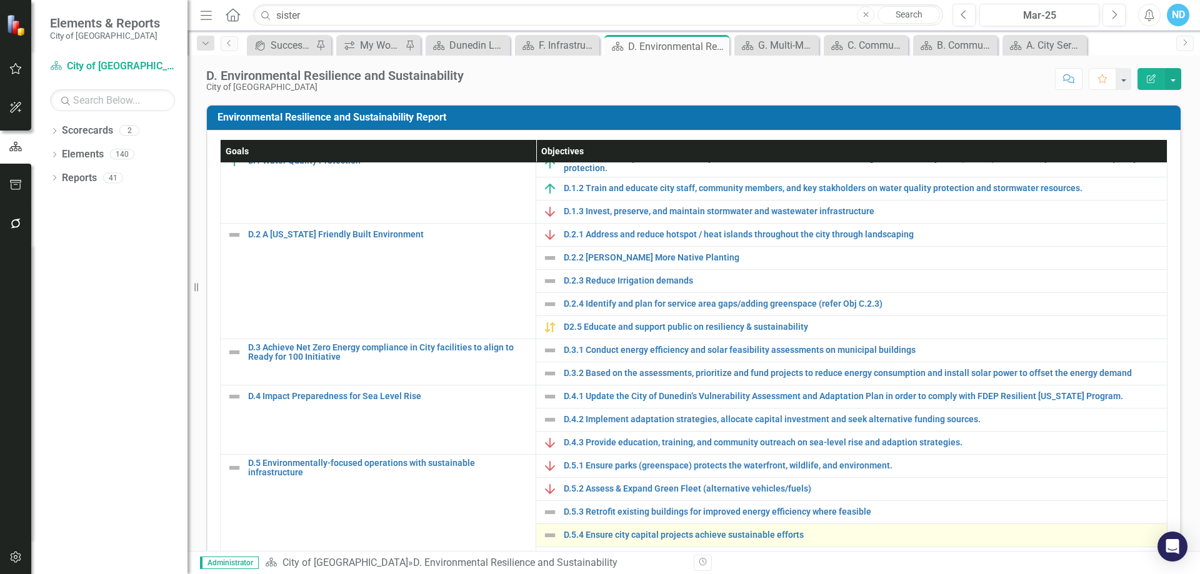
scroll to position [313, 0]
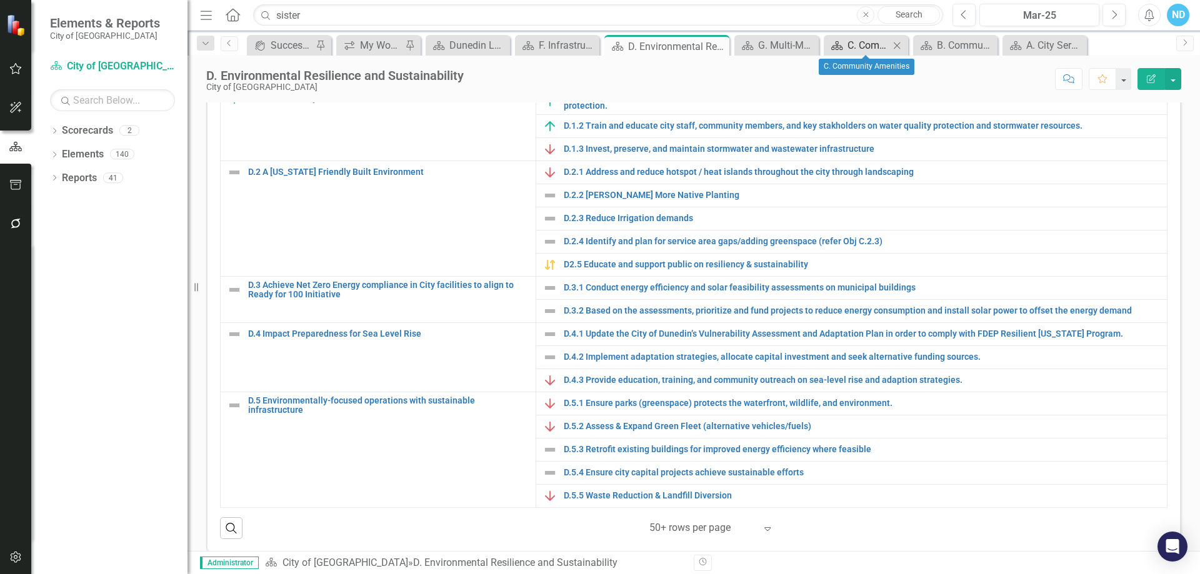
click at [862, 46] on div "C. Community Amenities" at bounding box center [869, 46] width 42 height 16
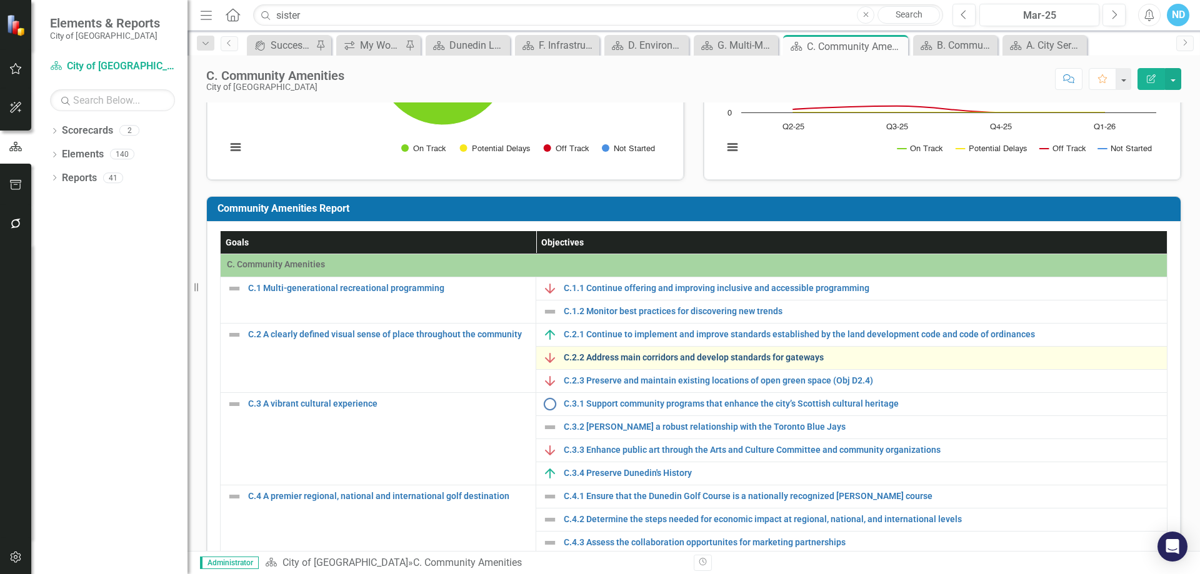
scroll to position [188, 0]
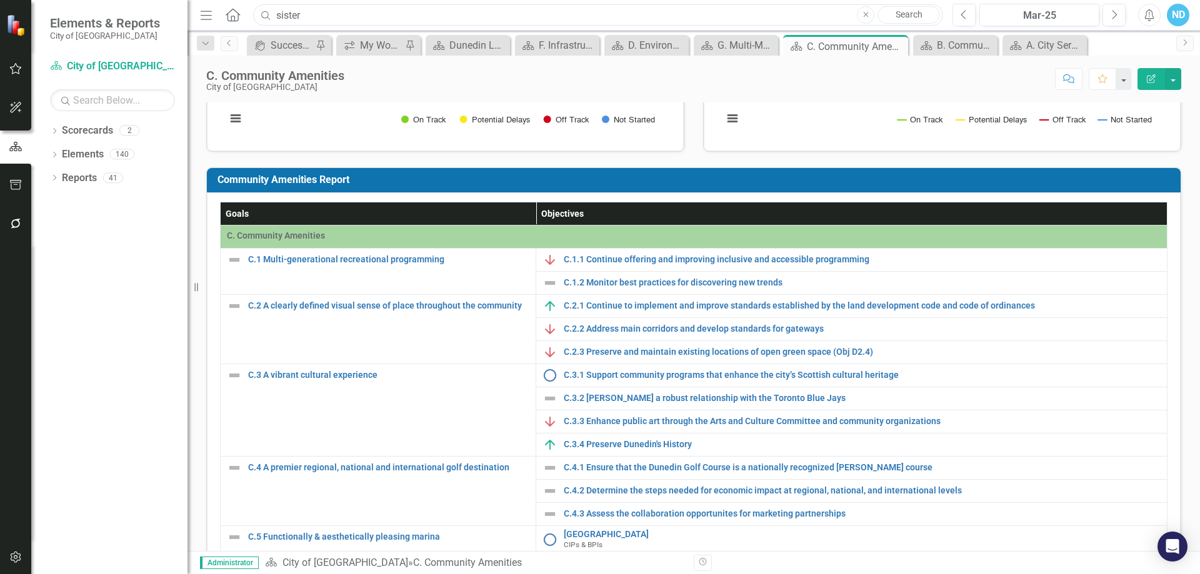
drag, startPoint x: 311, startPoint y: 13, endPoint x: 263, endPoint y: 13, distance: 47.5
click at [263, 13] on div "Search sister Close Search" at bounding box center [595, 15] width 690 height 22
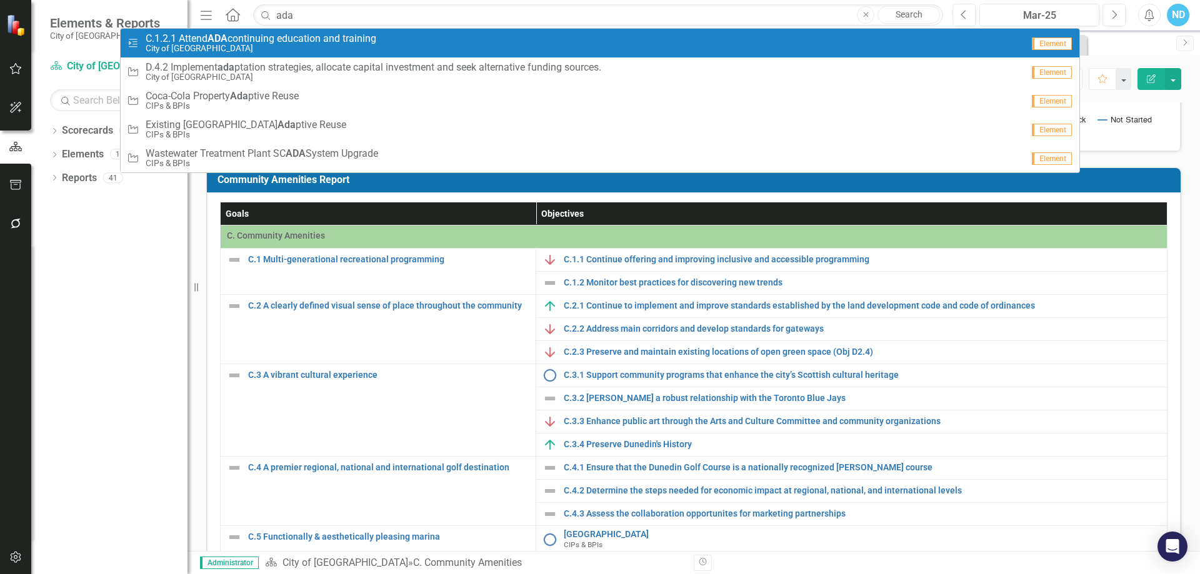
click at [269, 41] on span "C.1.2.1 Attend ADA continuing education and training" at bounding box center [261, 38] width 231 height 11
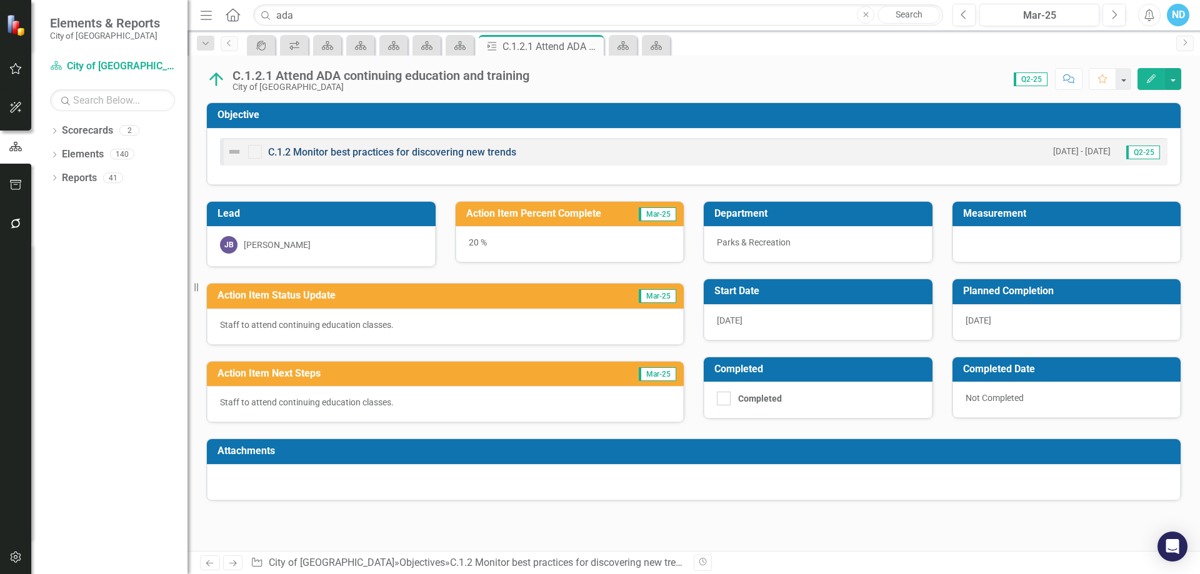
click at [373, 151] on link "C.1.2 Monitor best practices for discovering new trends" at bounding box center [392, 152] width 248 height 12
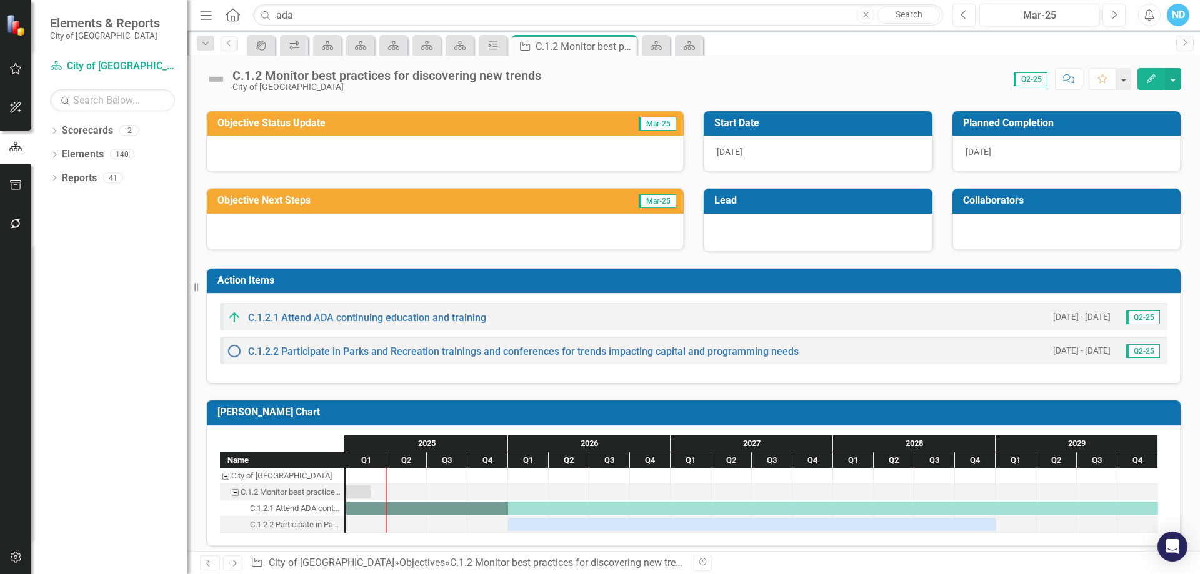
scroll to position [99, 0]
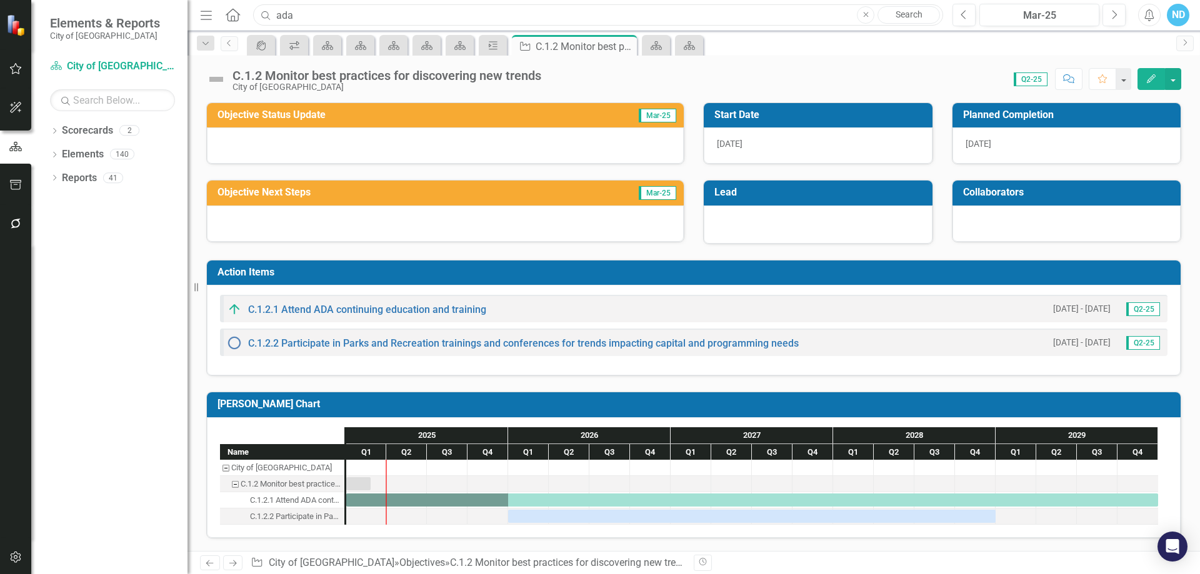
drag, startPoint x: 305, startPoint y: 17, endPoint x: 256, endPoint y: 11, distance: 49.1
click at [256, 11] on input "ada" at bounding box center [598, 15] width 690 height 22
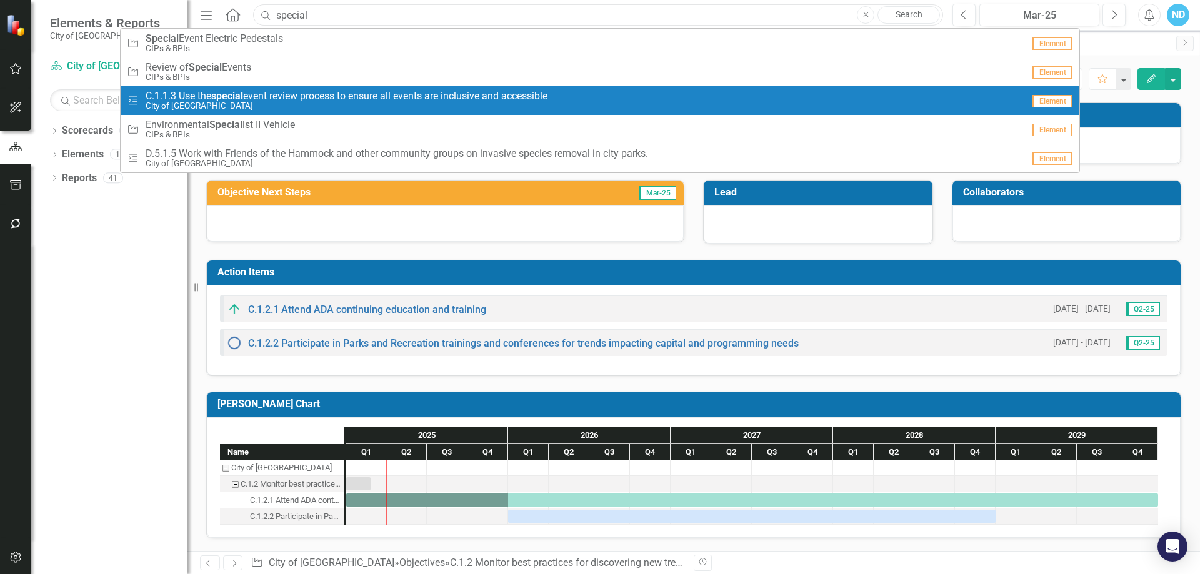
type input "special"
click at [254, 91] on span "C.1.1.3 Use the special event review process to ensure all events are inclusive…" at bounding box center [347, 96] width 402 height 11
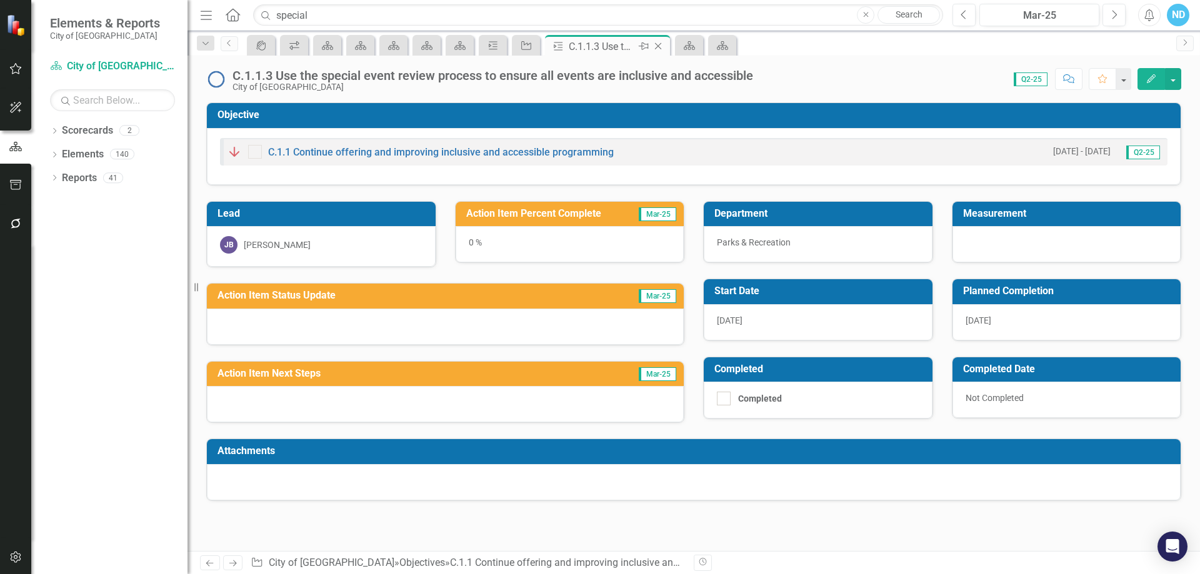
click at [661, 45] on icon "Close" at bounding box center [658, 46] width 13 height 10
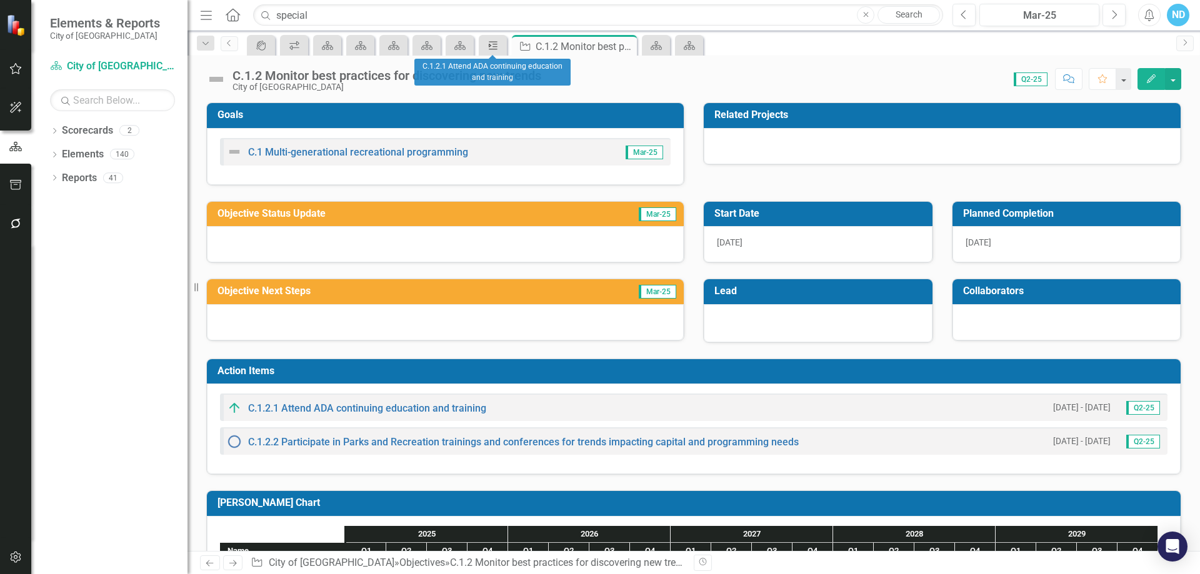
click at [494, 45] on icon "Action Item" at bounding box center [493, 46] width 13 height 10
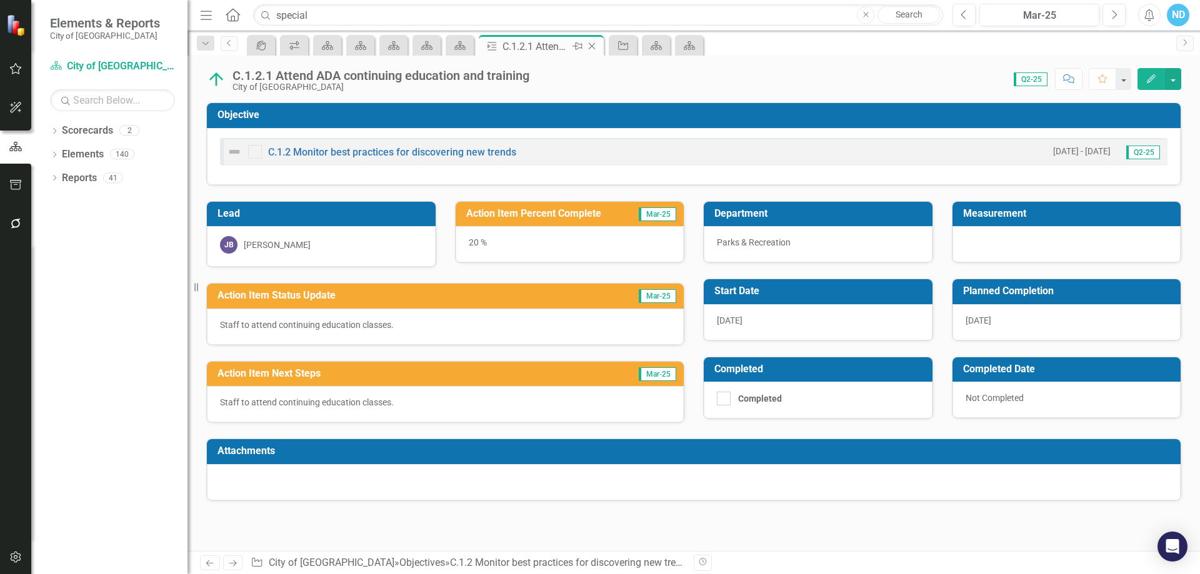
click at [588, 44] on icon "Close" at bounding box center [592, 46] width 13 height 10
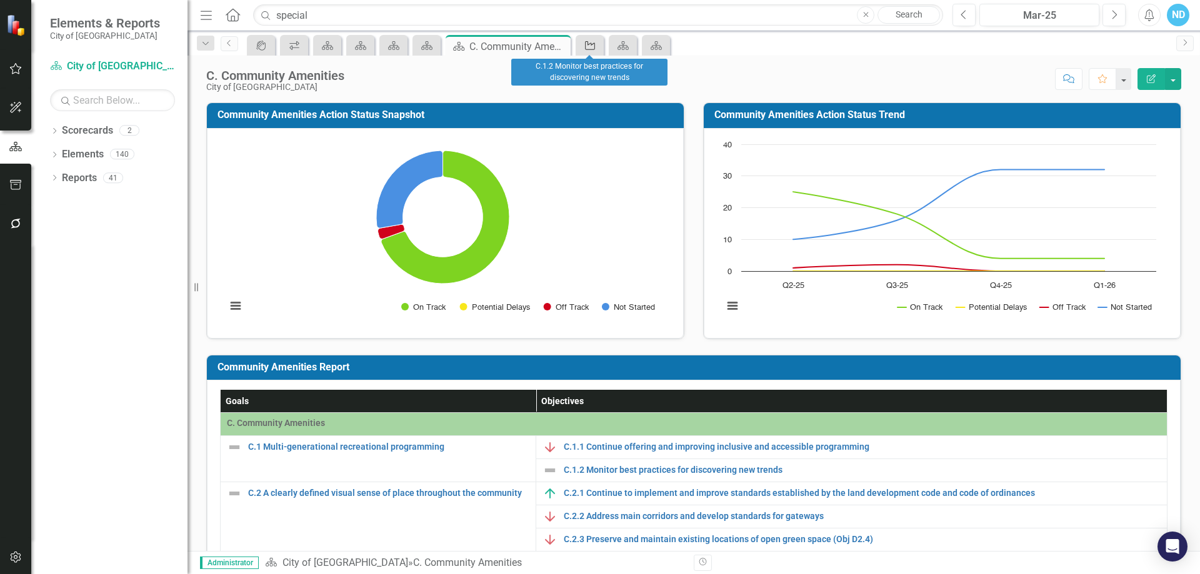
click at [591, 41] on icon "Objective" at bounding box center [590, 46] width 13 height 10
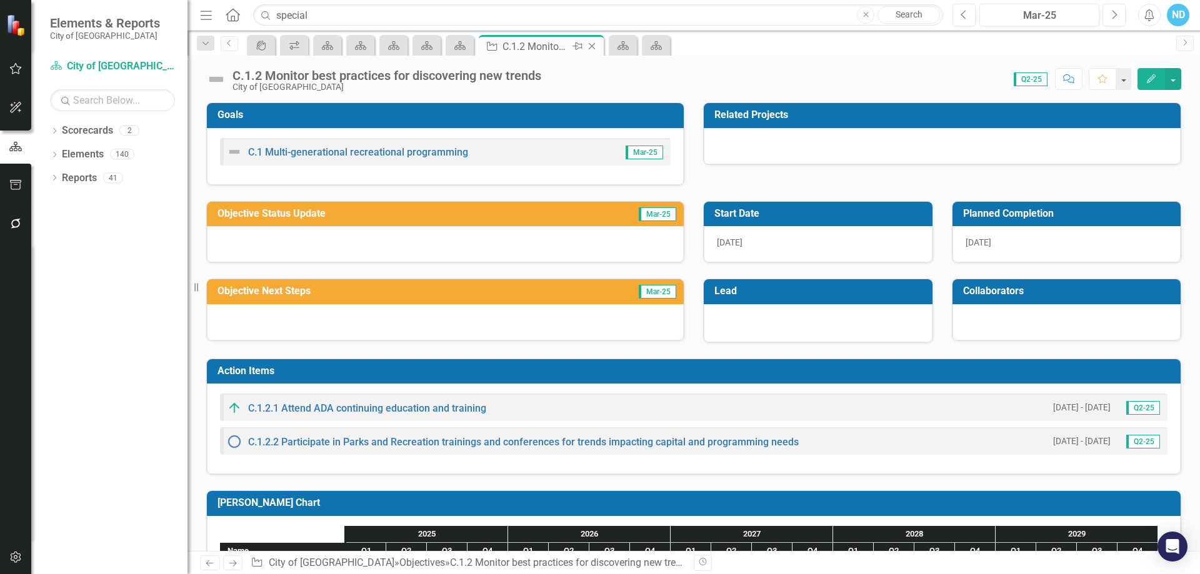
click at [593, 48] on icon "Close" at bounding box center [592, 46] width 13 height 10
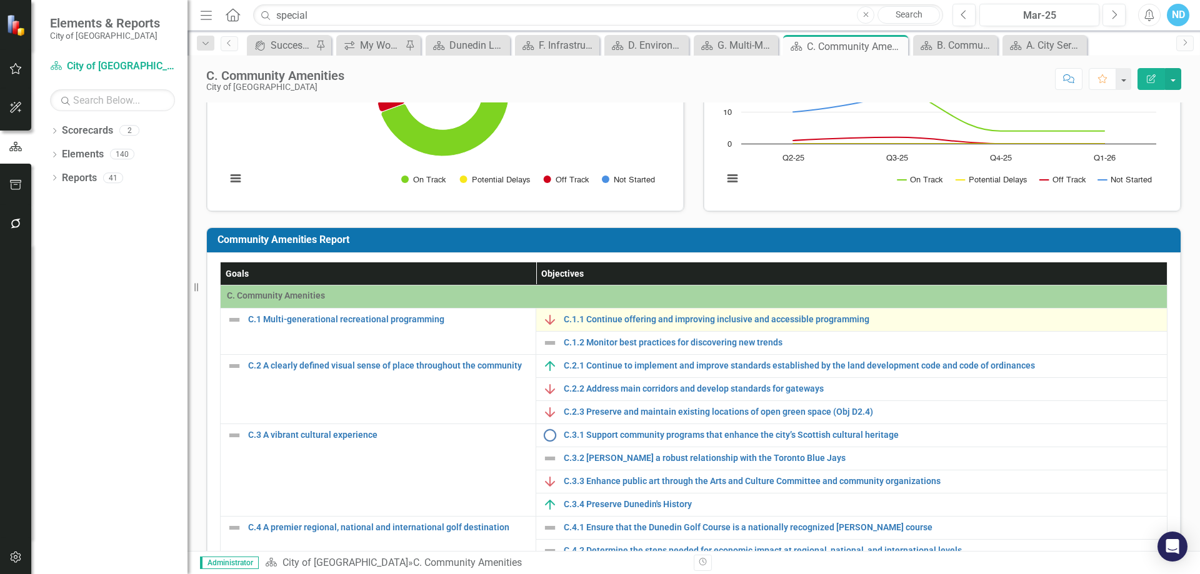
scroll to position [125, 0]
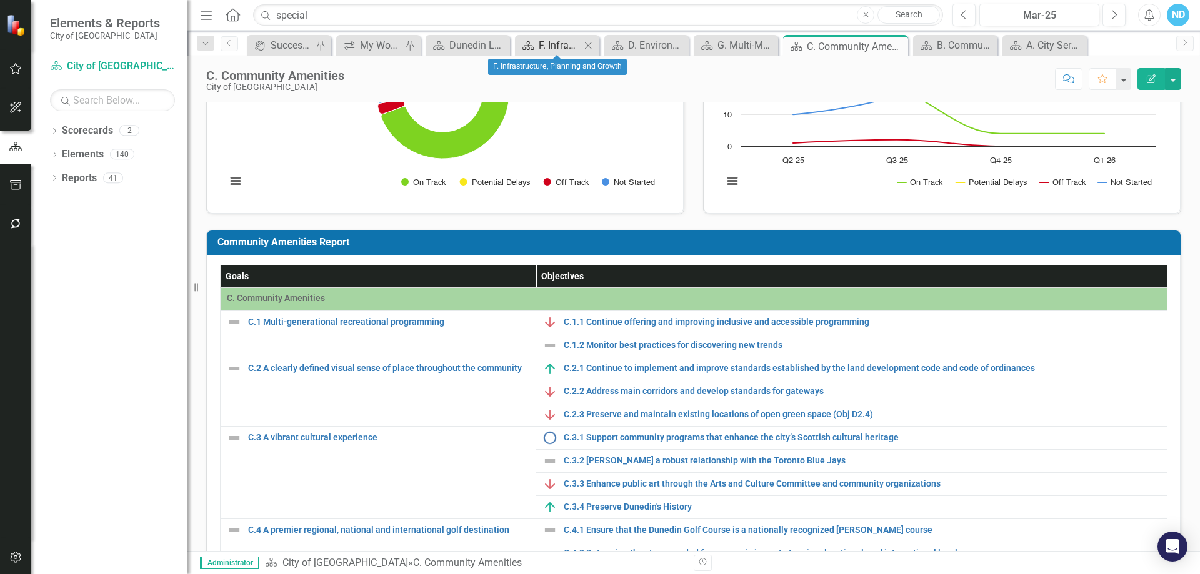
click at [554, 45] on div "F. Infrastructure, Planning and Growth" at bounding box center [560, 46] width 42 height 16
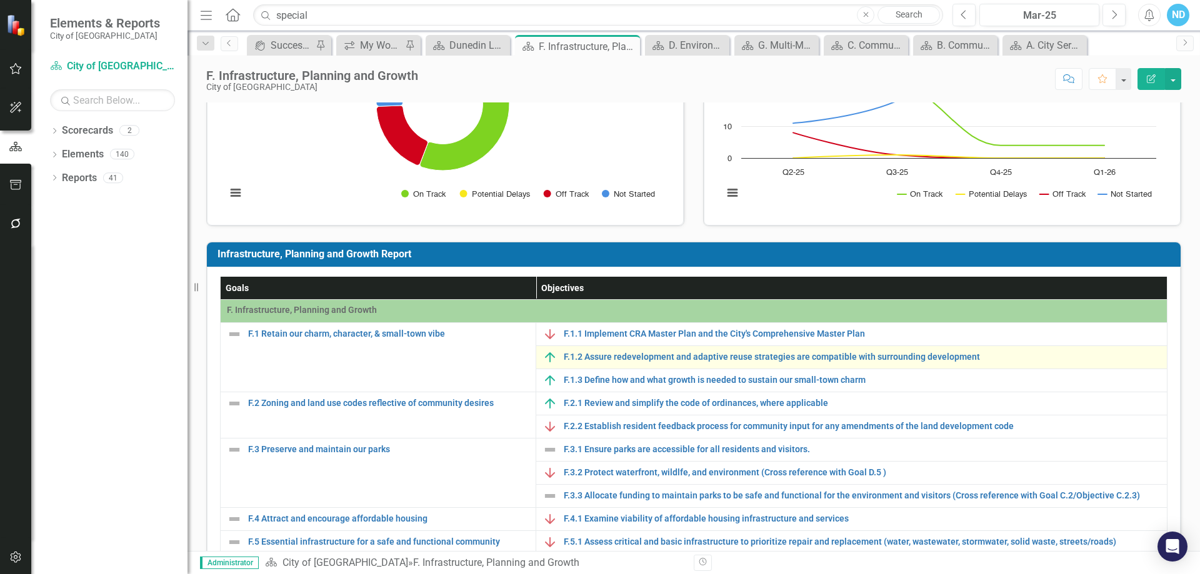
scroll to position [125, 0]
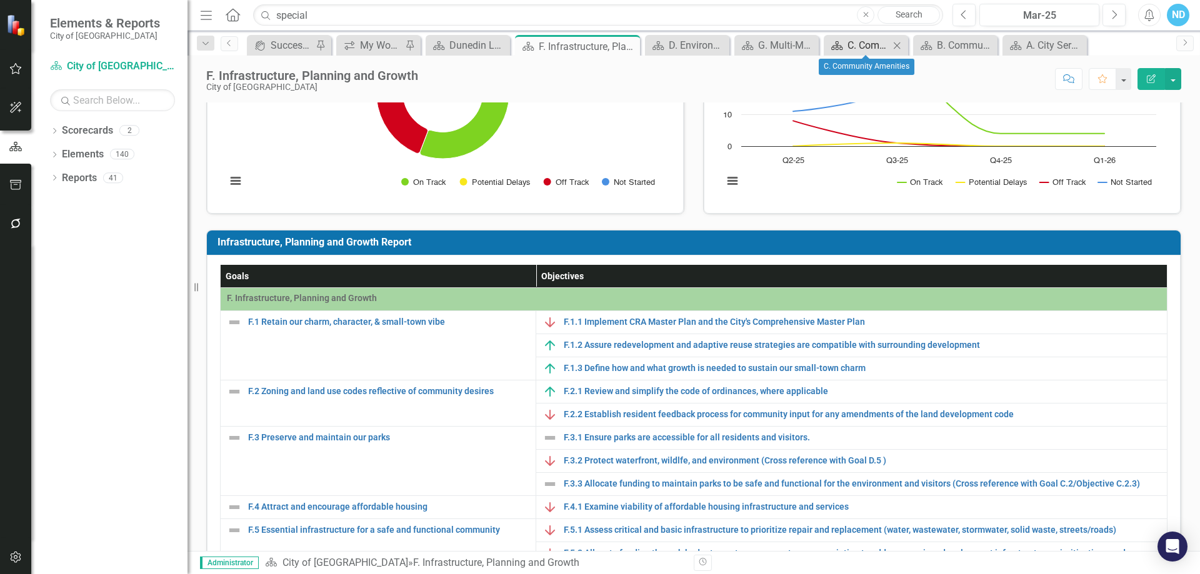
click at [867, 47] on div "C. Community Amenities" at bounding box center [869, 46] width 42 height 16
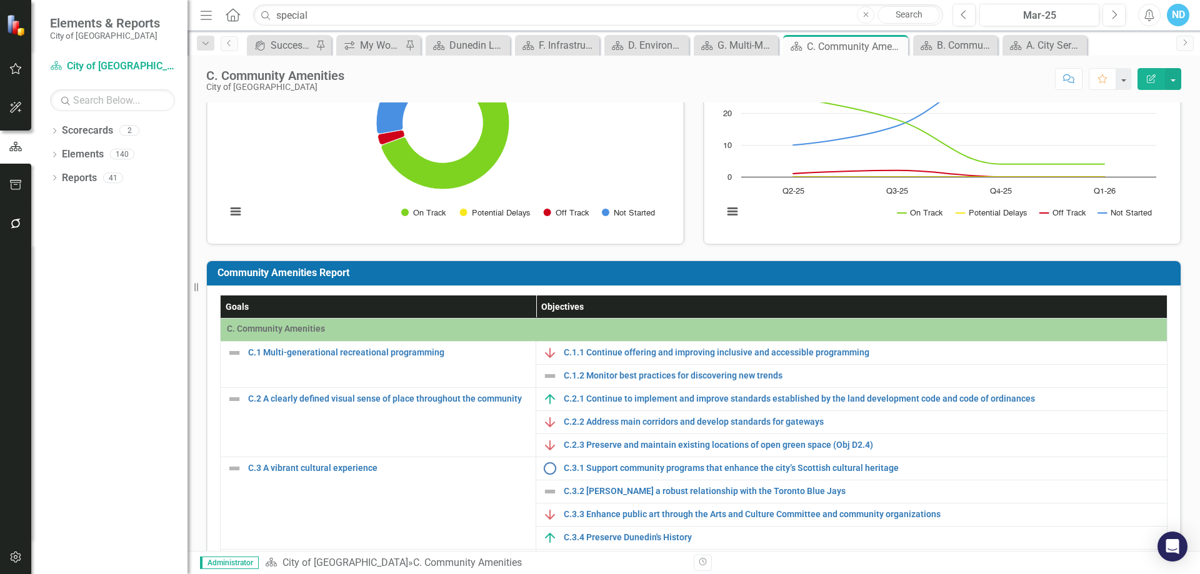
scroll to position [125, 0]
